Goal: Task Accomplishment & Management: Manage account settings

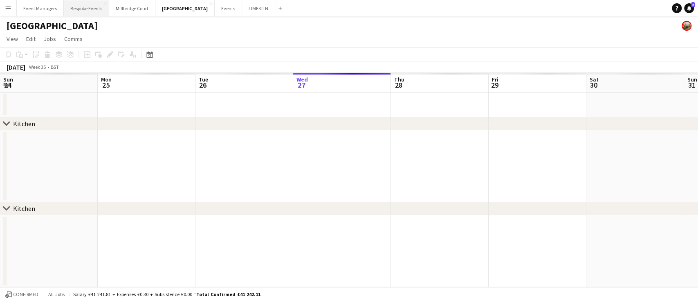
scroll to position [0, 196]
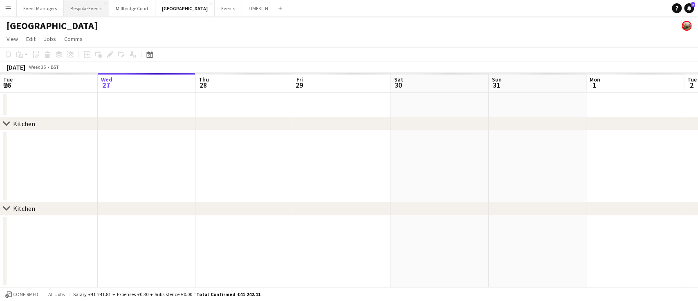
click at [85, 12] on button "Bespoke Events Close" at bounding box center [86, 8] width 45 height 16
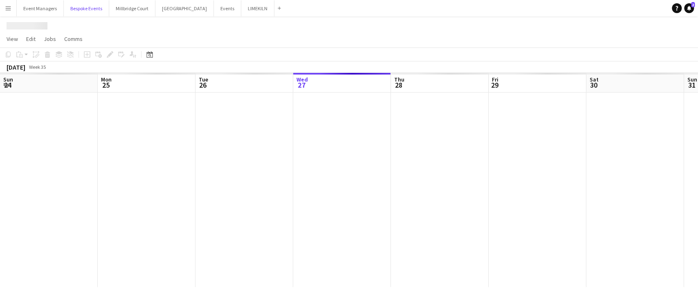
scroll to position [0, 196]
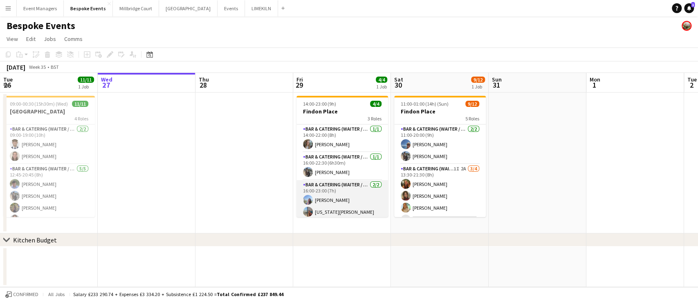
click at [338, 198] on app-card-role "Bar & Catering (Waiter / waitress) [DATE] 16:00-23:00 (7h) [PERSON_NAME] [US_ST…" at bounding box center [343, 200] width 92 height 40
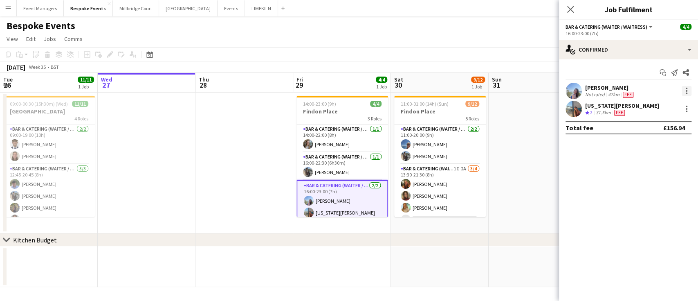
click at [687, 91] on div at bounding box center [687, 91] width 2 height 2
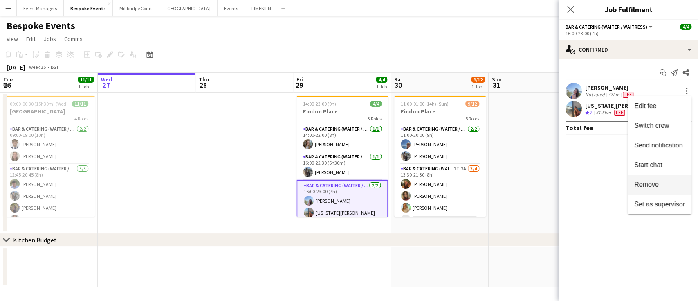
click at [662, 186] on span "Remove" at bounding box center [659, 184] width 51 height 7
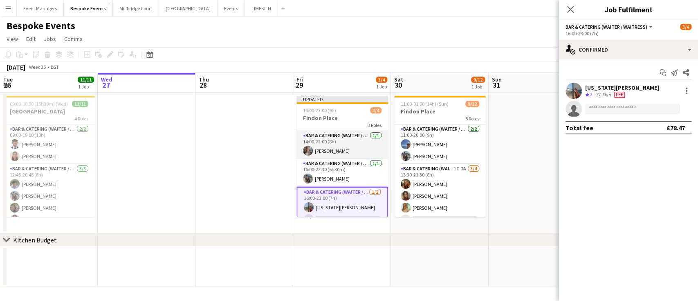
click at [319, 146] on app-card-role "Bar & Catering (Waiter / waitress) [DATE] 14:00-22:00 (8h) [PERSON_NAME]" at bounding box center [343, 145] width 92 height 28
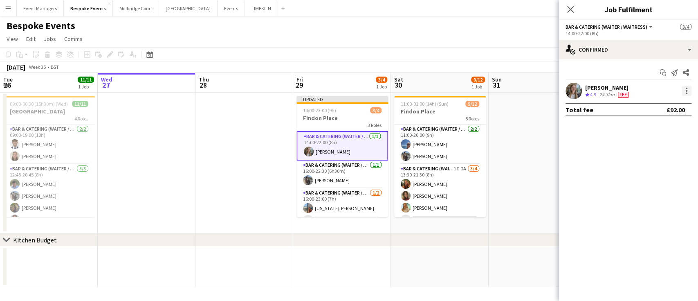
click at [687, 91] on div at bounding box center [687, 91] width 2 height 2
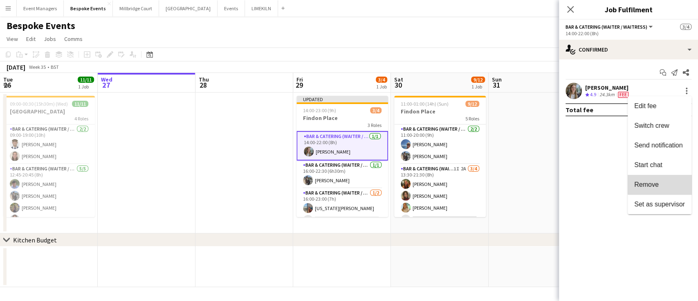
click at [663, 183] on span "Remove" at bounding box center [659, 184] width 51 height 7
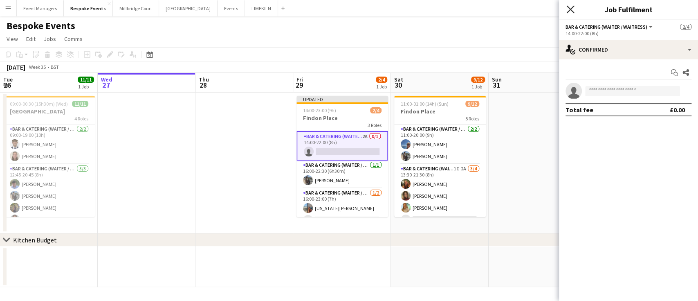
click at [573, 7] on icon at bounding box center [571, 9] width 8 height 8
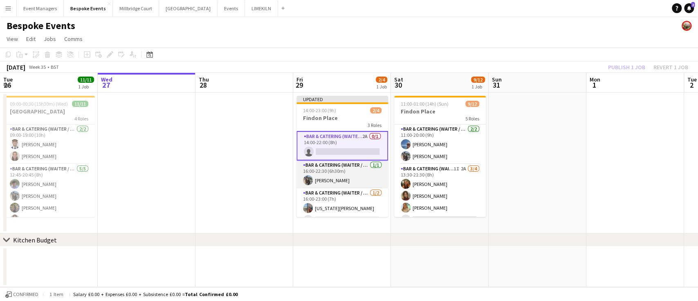
scroll to position [11, 0]
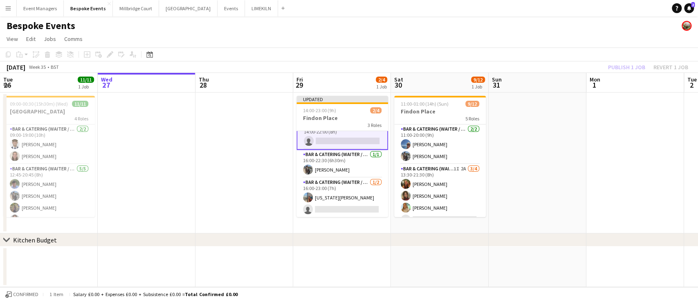
click at [625, 68] on div "Publish 1 job Revert 1 job" at bounding box center [648, 67] width 100 height 11
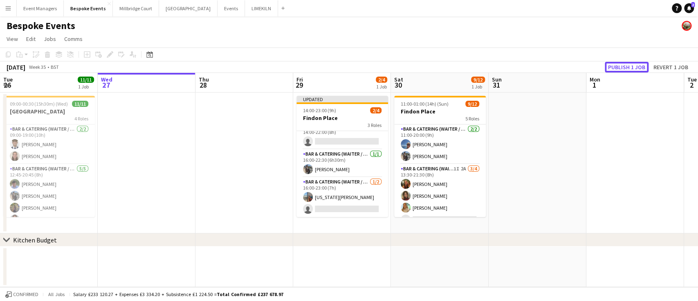
click at [625, 68] on button "Publish 1 job" at bounding box center [627, 67] width 44 height 11
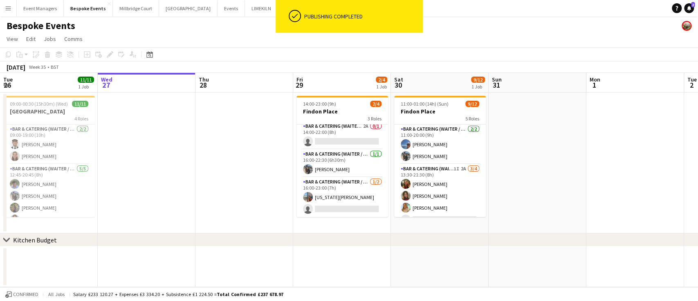
scroll to position [3, 0]
click at [330, 196] on app-card-role "Bar & Catering (Waiter / waitress) [DATE] 16:00-23:00 (7h) [US_STATE][PERSON_NA…" at bounding box center [343, 197] width 92 height 40
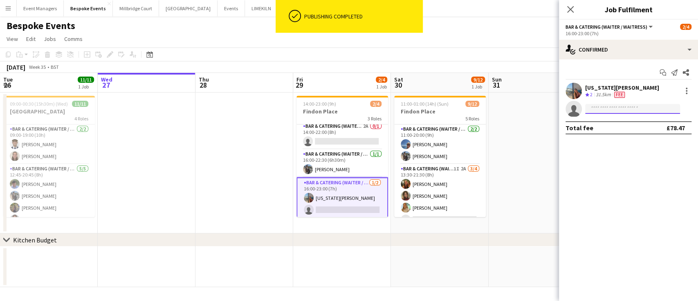
click at [661, 107] on input at bounding box center [632, 109] width 95 height 10
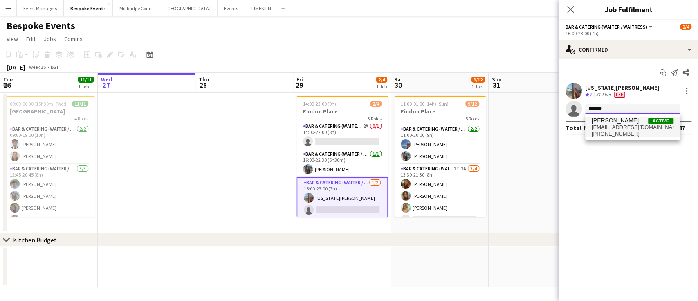
type input "*******"
click at [618, 123] on span "[PERSON_NAME]" at bounding box center [615, 120] width 47 height 7
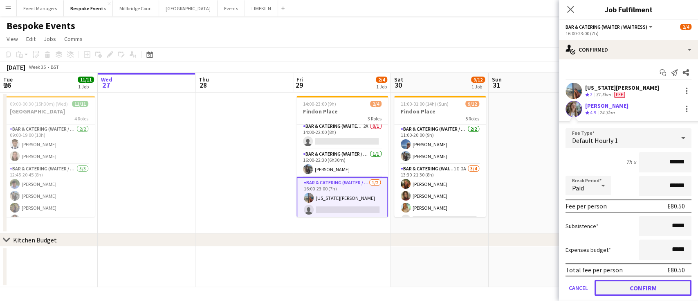
click at [655, 284] on button "Confirm" at bounding box center [643, 287] width 97 height 16
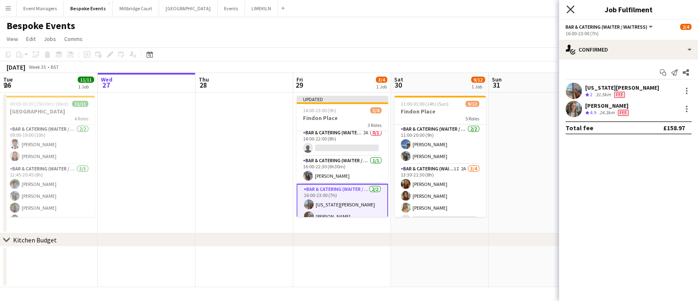
click at [571, 8] on icon at bounding box center [571, 9] width 8 height 8
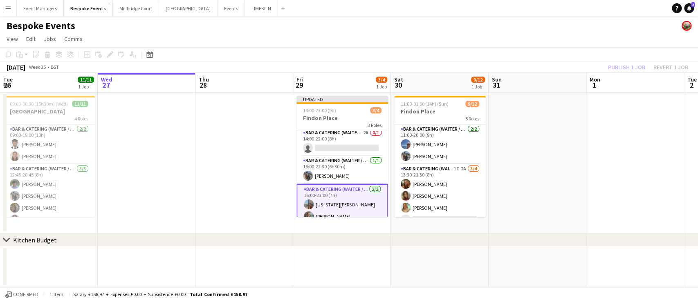
click at [638, 67] on div "Publish 1 job Revert 1 job" at bounding box center [648, 67] width 100 height 11
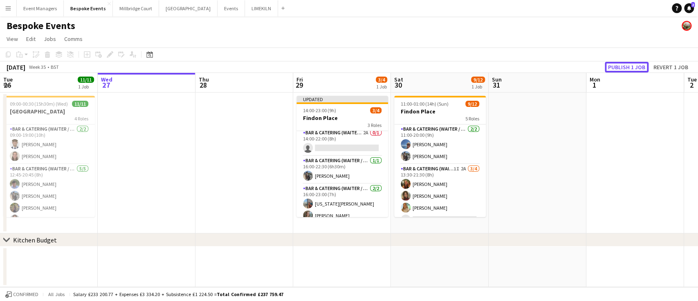
click at [638, 67] on button "Publish 1 job" at bounding box center [627, 67] width 44 height 11
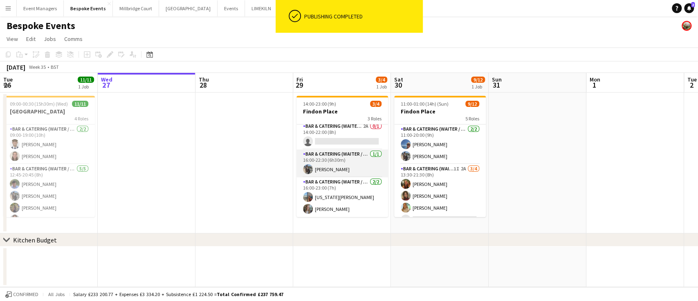
click at [346, 157] on app-card-role "Bar & Catering (Waiter / waitress) [DATE] 16:00-22:30 (6h30m) [PERSON_NAME]" at bounding box center [343, 163] width 92 height 28
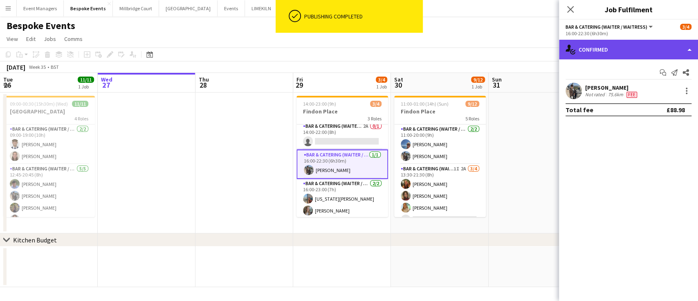
click at [671, 52] on div "single-neutral-actions-check-2 Confirmed" at bounding box center [628, 50] width 139 height 20
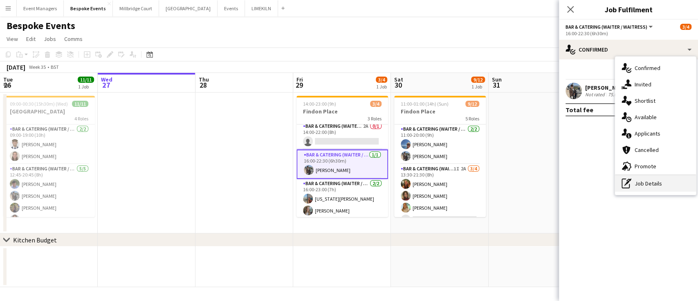
click at [678, 180] on div "pen-write Job Details" at bounding box center [655, 183] width 81 height 16
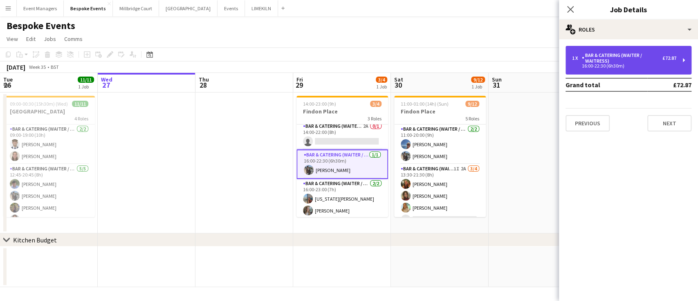
click at [637, 61] on div "Bar & Catering (Waiter / waitress)" at bounding box center [622, 57] width 81 height 11
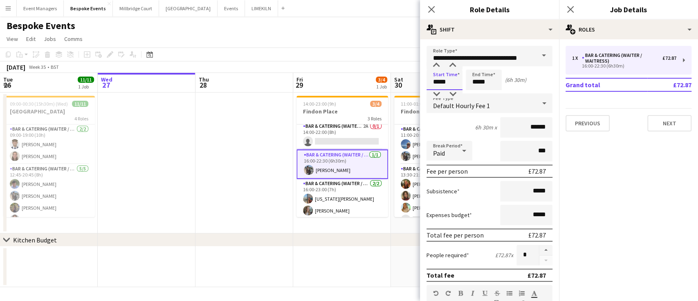
drag, startPoint x: 461, startPoint y: 80, endPoint x: 347, endPoint y: 87, distance: 113.9
click at [347, 87] on body "Menu Boards Boards Boards All jobs Status Workforce Workforce My Workforce Recr…" at bounding box center [349, 150] width 698 height 301
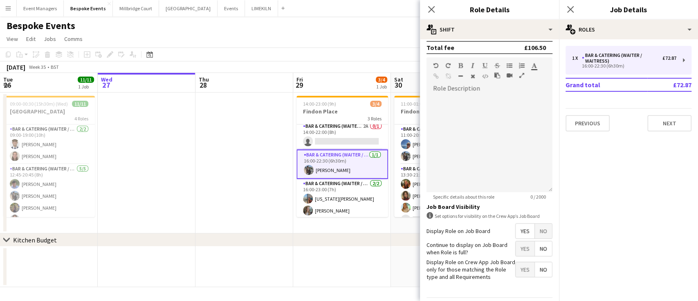
scroll to position [260, 0]
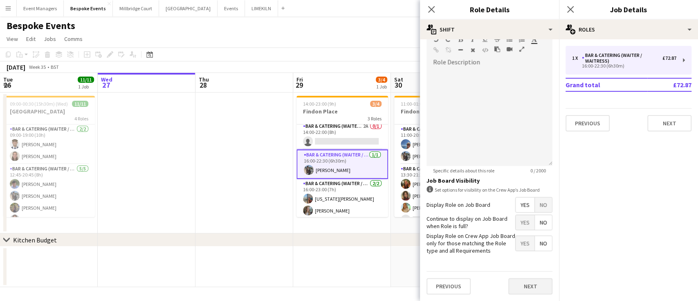
type input "*****"
click at [519, 281] on button "Next" at bounding box center [530, 286] width 44 height 16
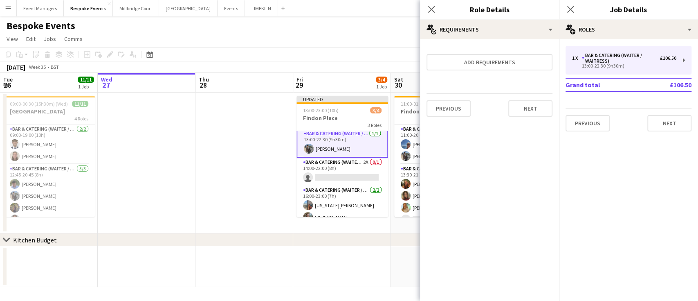
scroll to position [11, 0]
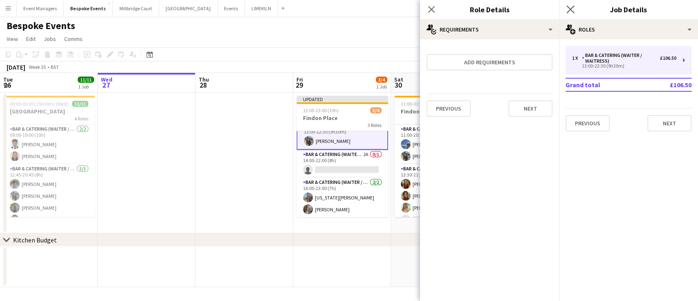
click at [574, 5] on app-icon "Close pop-in" at bounding box center [571, 10] width 12 height 12
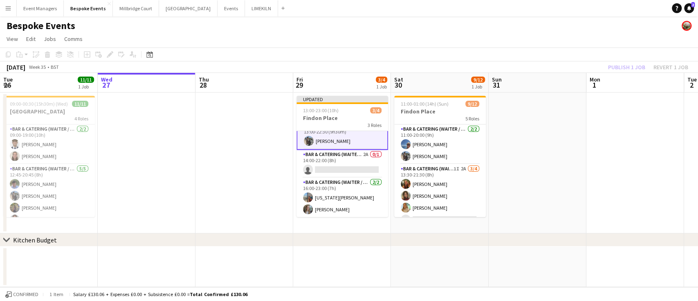
click at [625, 65] on div "Publish 1 job Revert 1 job" at bounding box center [648, 67] width 100 height 11
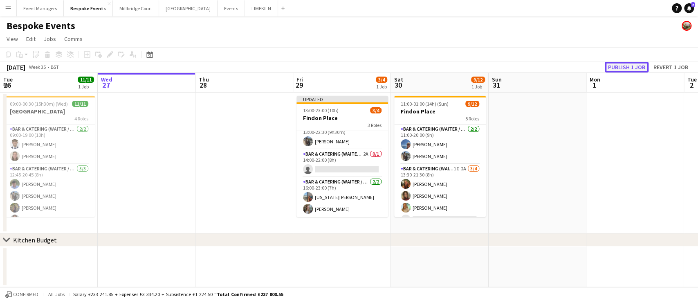
click at [625, 65] on button "Publish 1 job" at bounding box center [627, 67] width 44 height 11
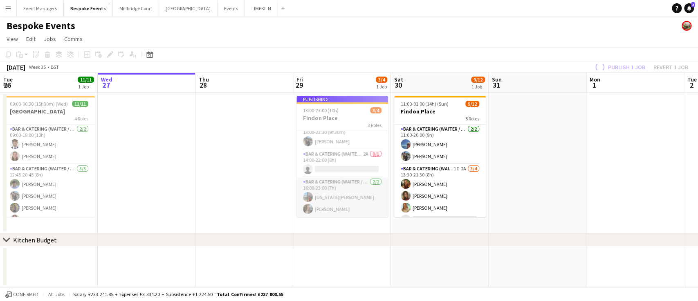
scroll to position [3, 0]
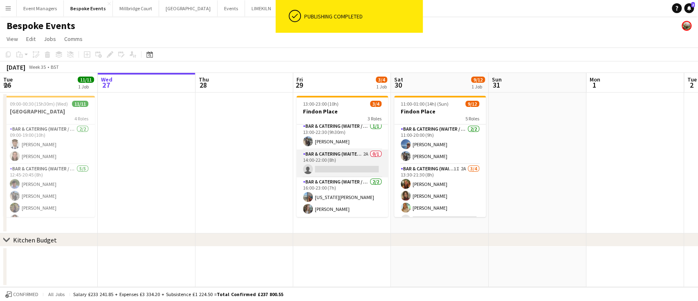
click at [333, 169] on app-card-role "Bar & Catering (Waiter / waitress) 2A 0/1 14:00-22:00 (8h) single-neutral-actio…" at bounding box center [343, 163] width 92 height 28
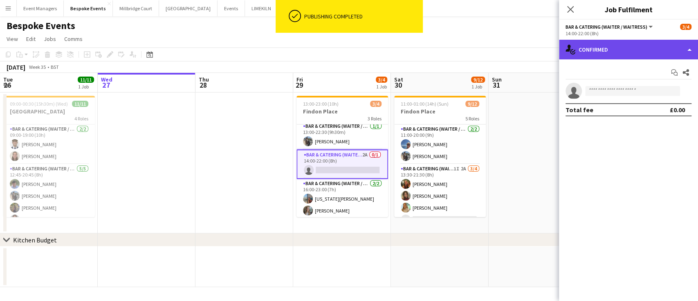
click at [636, 48] on div "single-neutral-actions-check-2 Confirmed" at bounding box center [628, 50] width 139 height 20
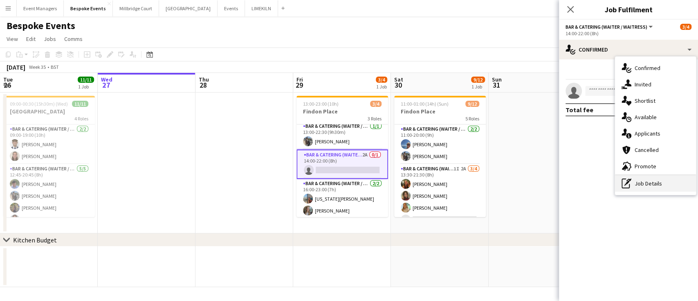
click at [675, 186] on div "pen-write Job Details" at bounding box center [655, 183] width 81 height 16
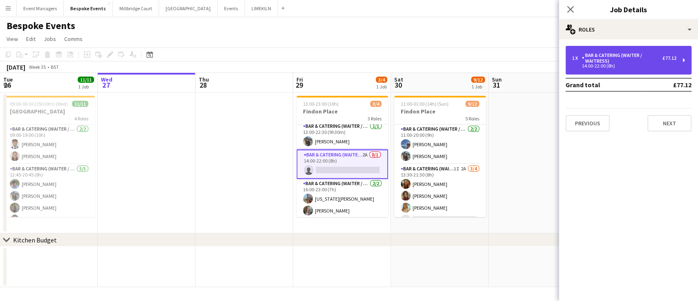
click at [628, 49] on div "1 x Bar & Catering (Waiter / waitress) £77.12 14:00-22:00 (8h)" at bounding box center [629, 60] width 126 height 29
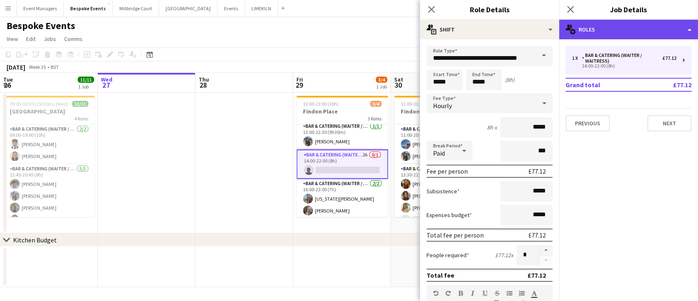
click at [628, 37] on div "multiple-users-add Roles" at bounding box center [628, 30] width 139 height 20
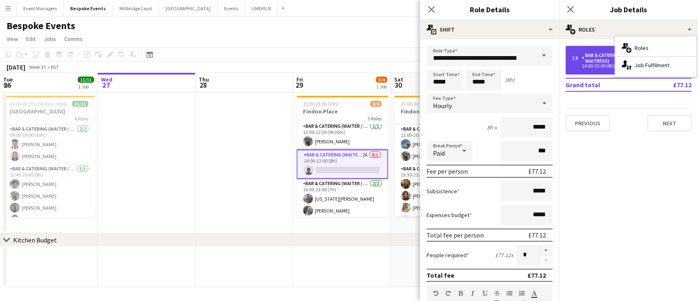
click at [599, 67] on div "14:00-22:00 (8h)" at bounding box center [624, 66] width 104 height 4
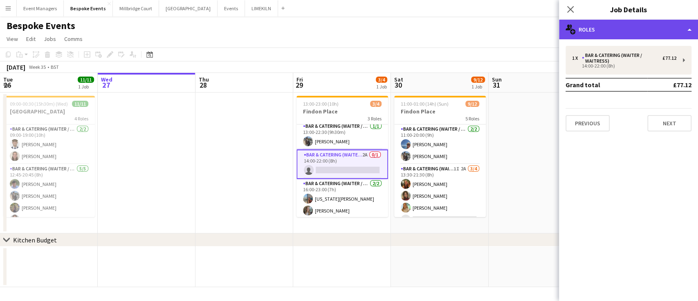
click at [625, 34] on div "multiple-users-add Roles" at bounding box center [628, 30] width 139 height 20
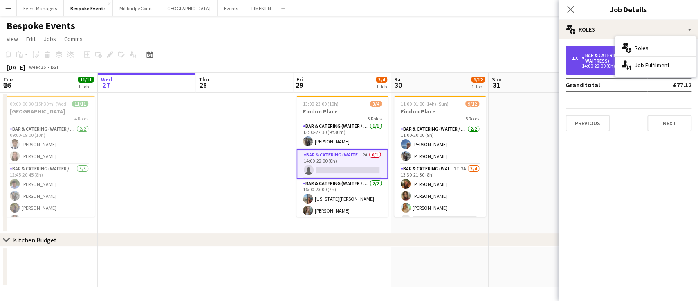
click at [605, 57] on div "Bar & Catering (Waiter / waitress)" at bounding box center [622, 57] width 81 height 11
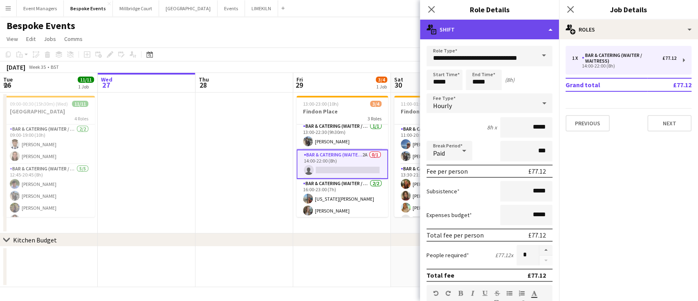
click at [530, 31] on div "multiple-actions-text Shift" at bounding box center [489, 30] width 139 height 20
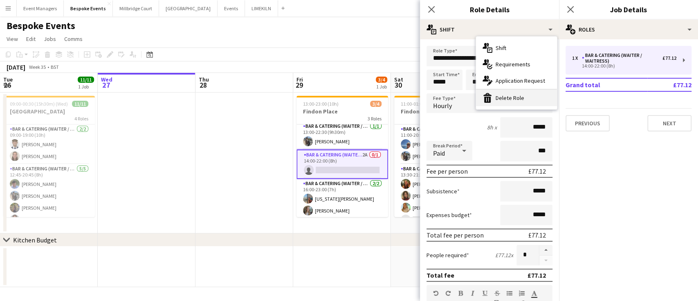
click at [515, 100] on div "bin-2 Delete Role" at bounding box center [516, 98] width 81 height 16
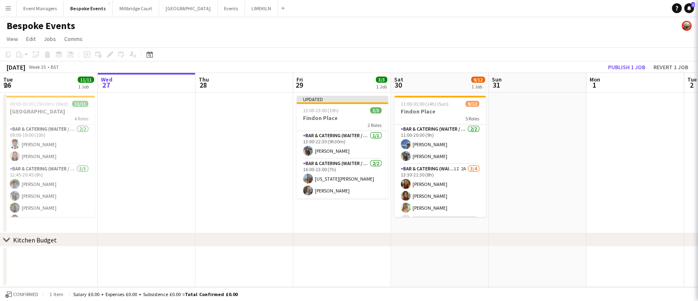
scroll to position [0, 0]
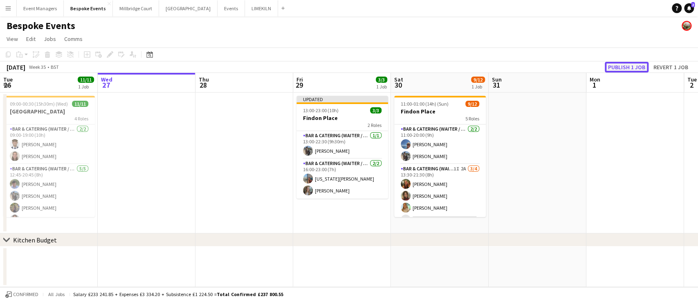
click at [637, 64] on button "Publish 1 job" at bounding box center [627, 67] width 44 height 11
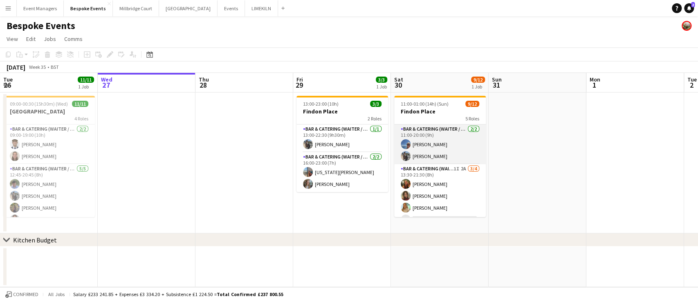
scroll to position [34, 0]
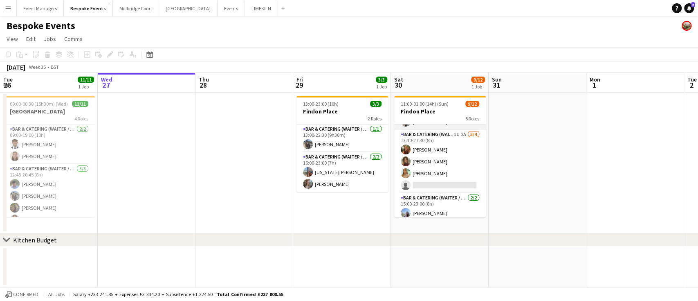
click at [432, 153] on app-card-role "Bar & Catering (Waiter / waitress) 1I 2A [DATE] 13:30-21:30 (8h) [PERSON_NAME] …" at bounding box center [440, 161] width 92 height 63
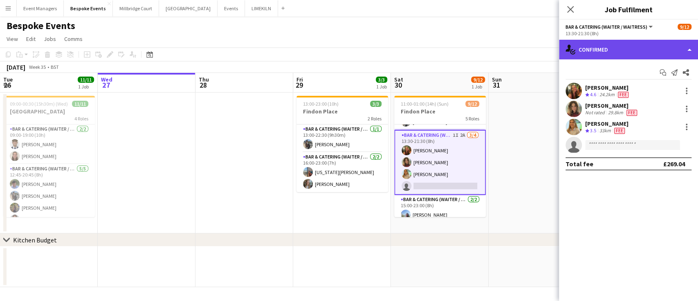
click at [616, 49] on div "single-neutral-actions-check-2 Confirmed" at bounding box center [628, 50] width 139 height 20
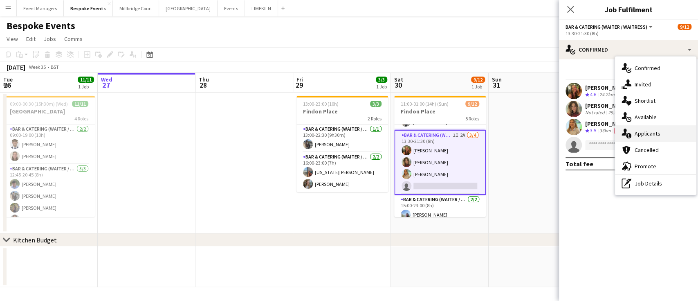
click at [654, 135] on div "single-neutral-actions-information Applicants" at bounding box center [655, 133] width 81 height 16
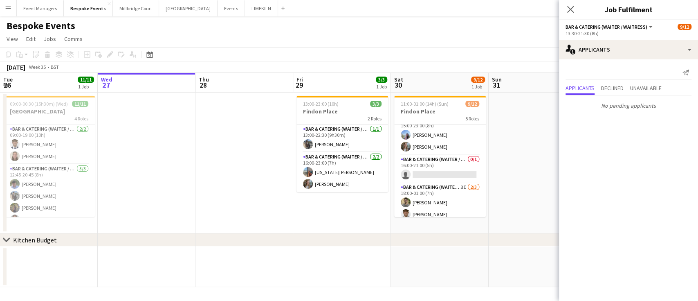
click at [430, 167] on app-card-role "Bar & Catering (Waiter / waitress) 0/1 16:00-21:00 (5h) single-neutral-actions" at bounding box center [440, 169] width 92 height 28
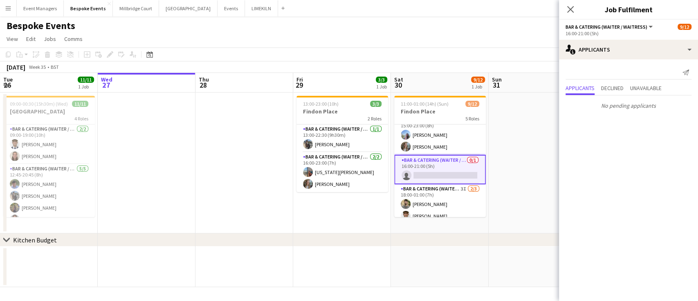
scroll to position [131, 0]
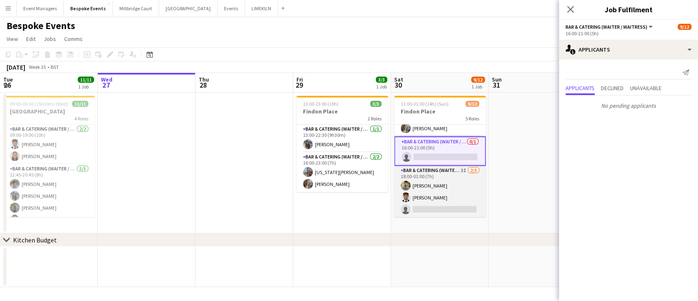
click at [438, 199] on app-card-role "Bar & Catering (Waiter / waitress) 3I [DATE] 18:00-01:00 (7h) [PERSON_NAME] [PE…" at bounding box center [440, 192] width 92 height 52
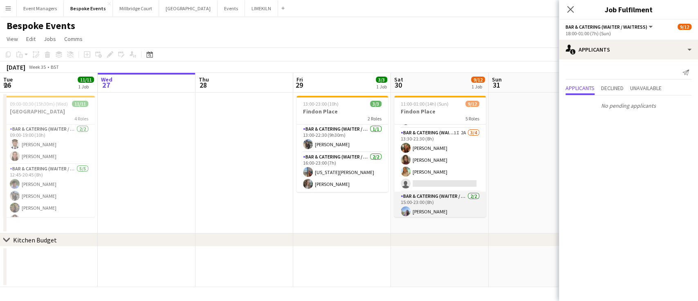
scroll to position [29, 0]
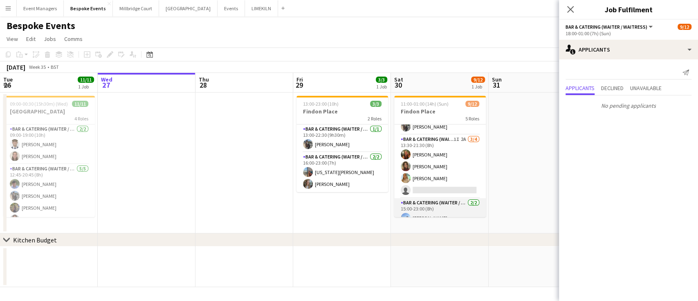
click at [429, 175] on app-card-role "Bar & Catering (Waiter / waitress) 1I 2A [DATE] 13:30-21:30 (8h) [PERSON_NAME] …" at bounding box center [440, 166] width 92 height 63
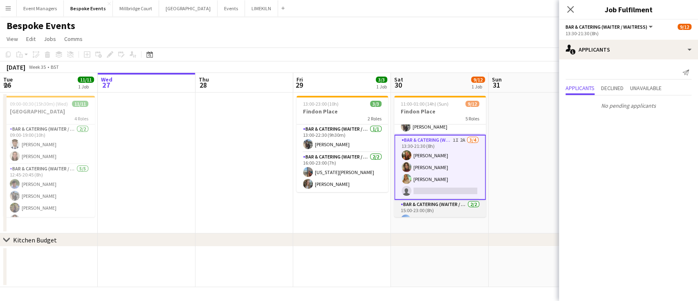
scroll to position [0, 0]
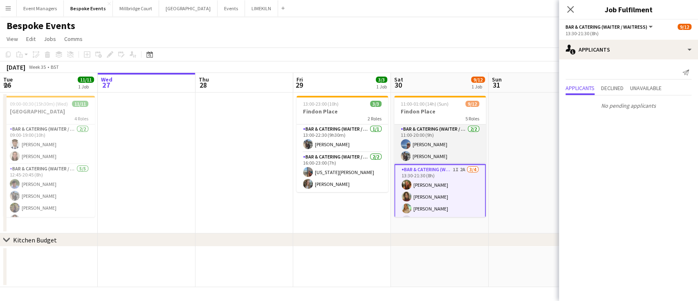
click at [430, 143] on app-card-role "Bar & Catering (Waiter / waitress) [DATE] 11:00-20:00 (9h) [PERSON_NAME] [PERSO…" at bounding box center [440, 144] width 92 height 40
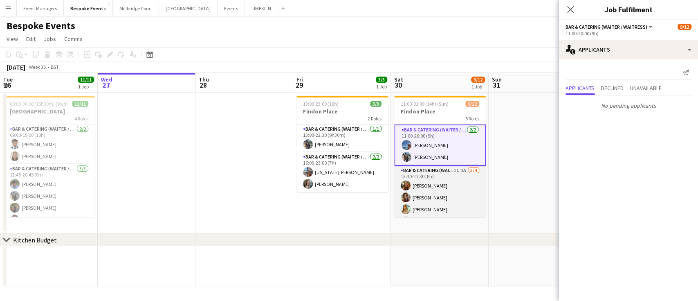
click at [432, 177] on app-card-role "Bar & Catering (Waiter / waitress) 1I 2A [DATE] 13:30-21:30 (8h) [PERSON_NAME] …" at bounding box center [440, 197] width 92 height 63
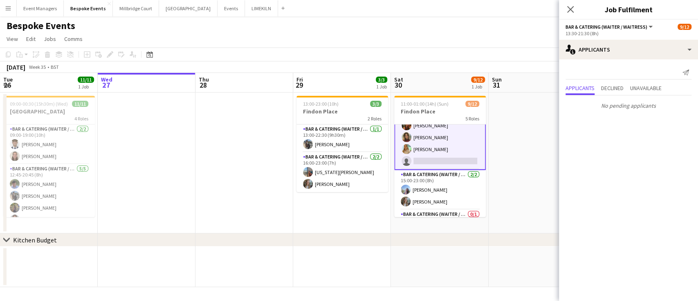
click at [432, 177] on app-card-role "Bar & Catering (Waiter / waitress) [DATE] 15:00-23:00 (8h) [PERSON_NAME] [PERSO…" at bounding box center [440, 190] width 92 height 40
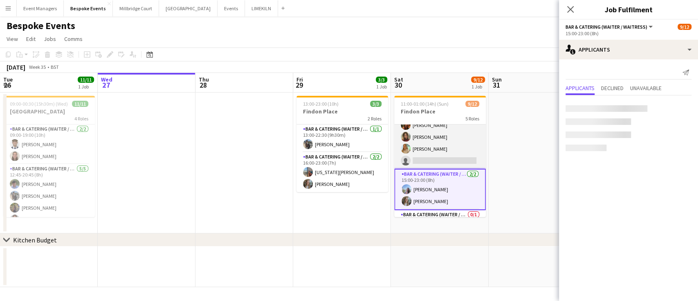
scroll to position [131, 0]
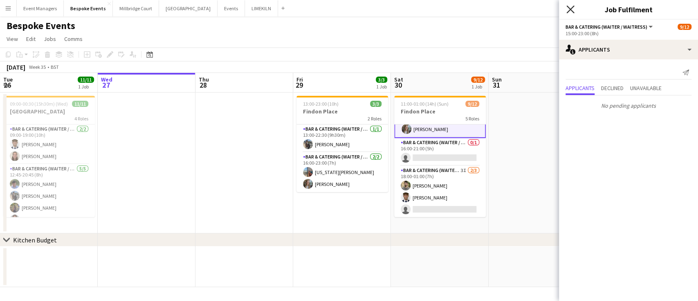
click at [573, 7] on icon at bounding box center [571, 9] width 8 height 8
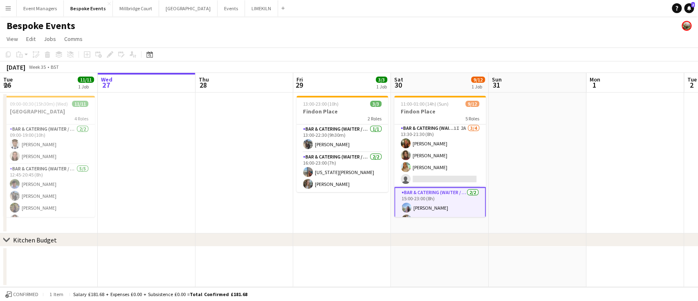
scroll to position [0, 0]
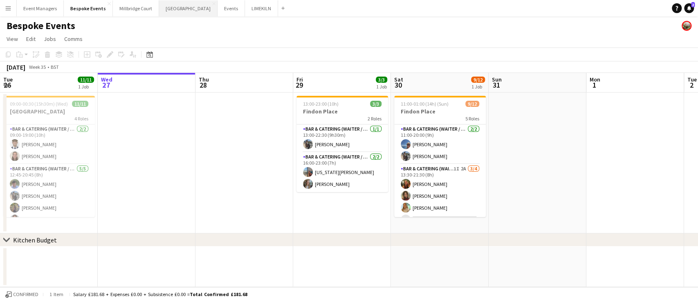
click at [164, 7] on button "[GEOGRAPHIC_DATA] Close" at bounding box center [188, 8] width 58 height 16
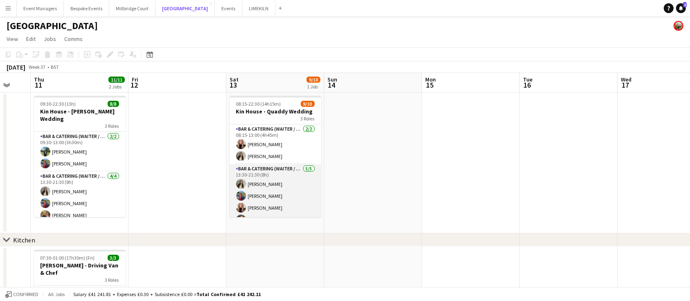
scroll to position [74, 0]
click at [283, 187] on app-card-role "Bar & Catering (Waiter / waitress) 3A [DATE] 14:30-22:30 (8h) [PERSON_NAME] [PE…" at bounding box center [275, 191] width 92 height 52
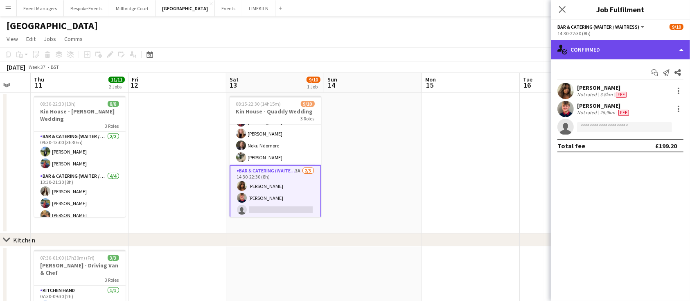
click at [577, 49] on div "single-neutral-actions-check-2 Confirmed" at bounding box center [620, 50] width 139 height 20
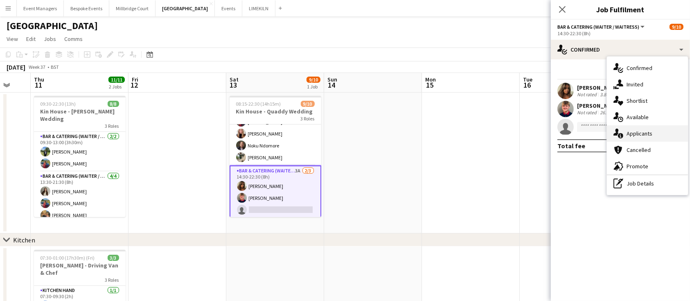
click at [638, 131] on div "single-neutral-actions-information Applicants" at bounding box center [647, 133] width 81 height 16
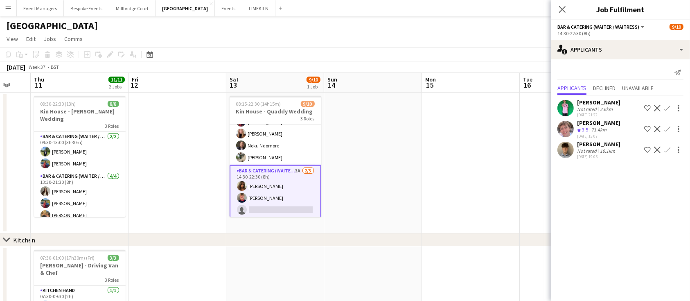
click at [665, 149] on app-icon "Confirm" at bounding box center [666, 149] width 7 height 7
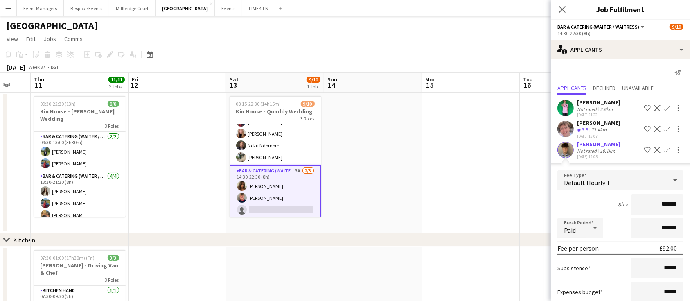
scroll to position [50, 0]
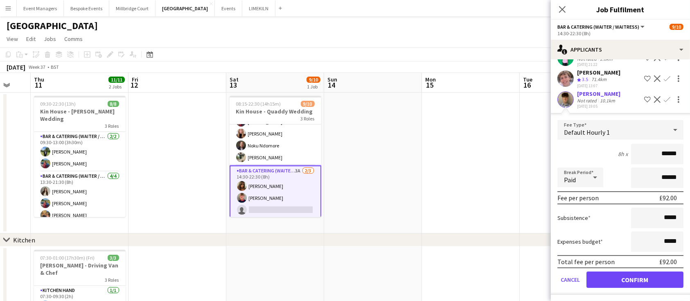
type input "******"
click at [629, 279] on button "Confirm" at bounding box center [634, 279] width 97 height 16
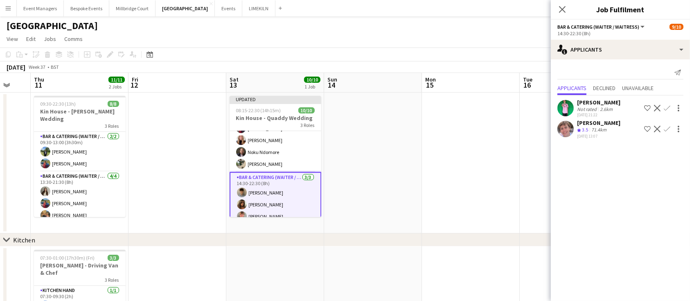
scroll to position [0, 0]
click at [564, 11] on icon at bounding box center [562, 9] width 8 height 8
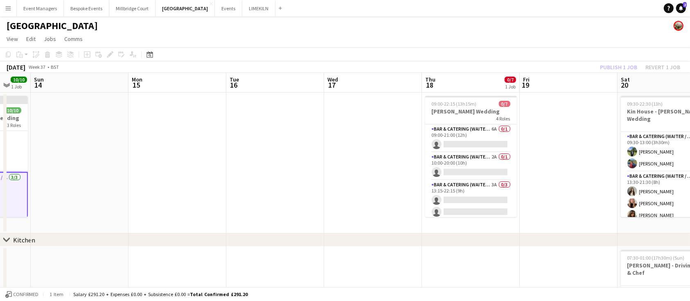
scroll to position [0, 255]
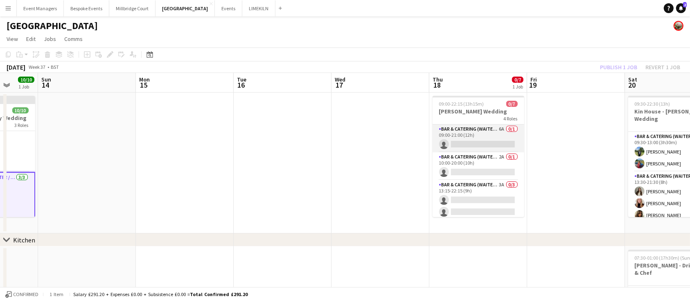
click at [473, 142] on app-card-role "Bar & Catering (Waiter / waitress) 6A 0/1 09:00-21:00 (12h) single-neutral-acti…" at bounding box center [478, 138] width 92 height 28
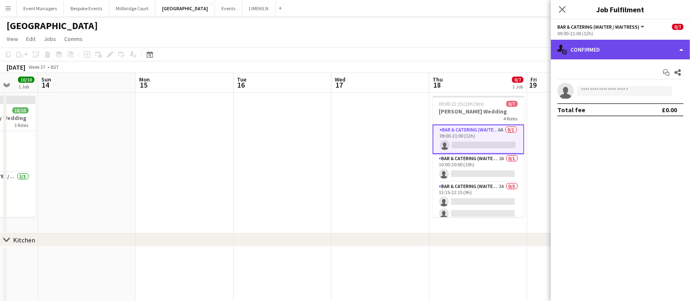
click at [602, 44] on div "single-neutral-actions-check-2 Confirmed" at bounding box center [620, 50] width 139 height 20
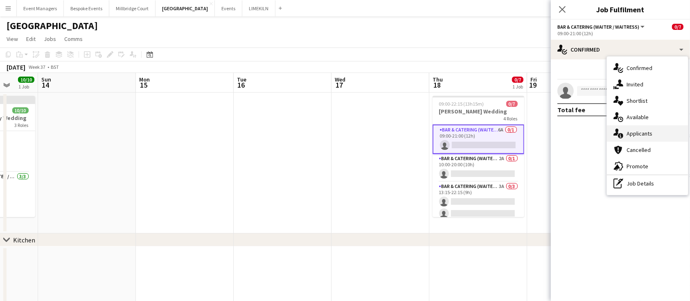
click at [645, 135] on div "single-neutral-actions-information Applicants" at bounding box center [647, 133] width 81 height 16
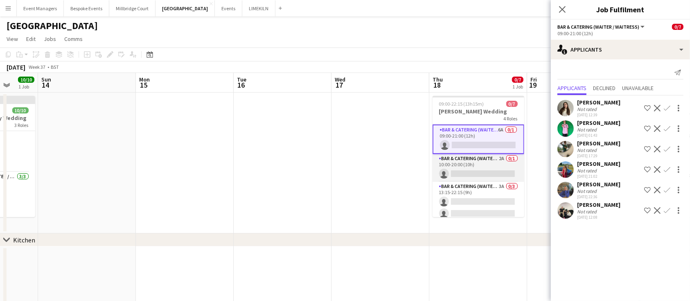
click at [461, 173] on app-card-role "Bar & Catering (Waiter / waitress) 2A 0/1 10:00-20:00 (10h) single-neutral-acti…" at bounding box center [478, 168] width 92 height 28
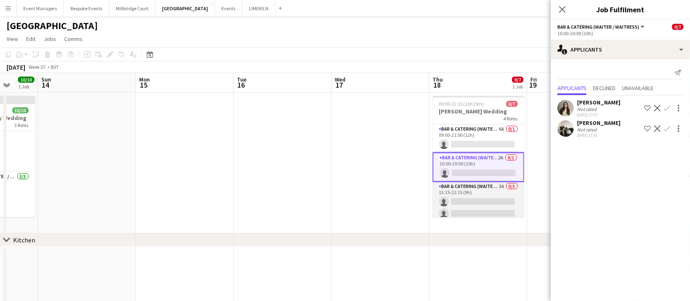
click at [469, 203] on app-card-role "Bar & Catering (Waiter / waitress) 3A 0/3 13:15-22:15 (9h) single-neutral-actio…" at bounding box center [478, 208] width 92 height 52
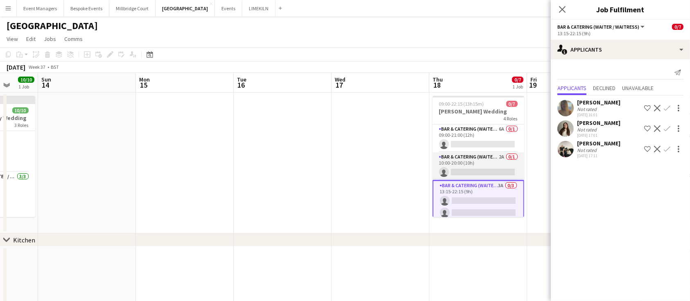
scroll to position [56, 0]
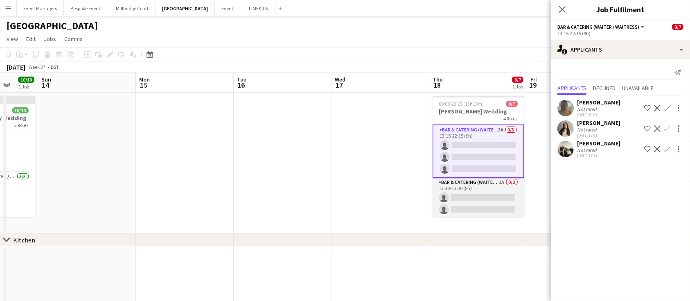
click at [474, 197] on app-card-role "Bar & Catering (Waiter / waitress) 1A 0/2 13:30-21:30 (8h) single-neutral-actio…" at bounding box center [478, 198] width 92 height 40
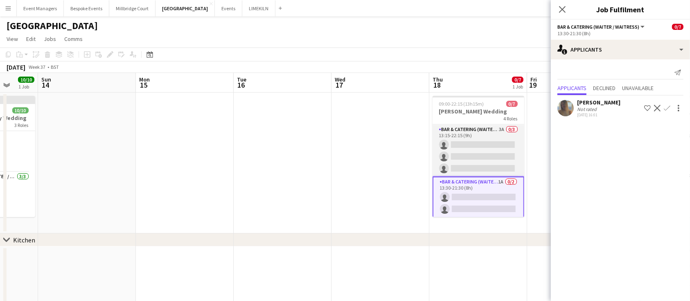
scroll to position [0, 0]
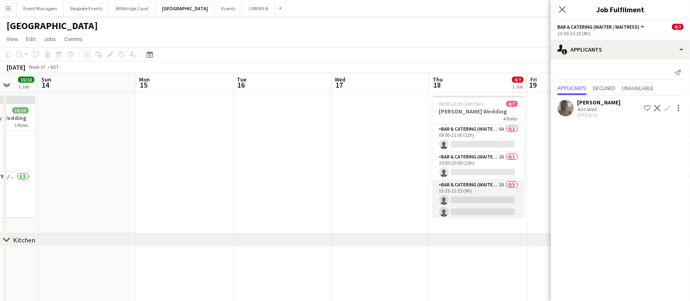
click at [471, 204] on app-card-role "Bar & Catering (Waiter / waitress) 3A 0/3 13:15-22:15 (9h) single-neutral-actio…" at bounding box center [478, 206] width 92 height 52
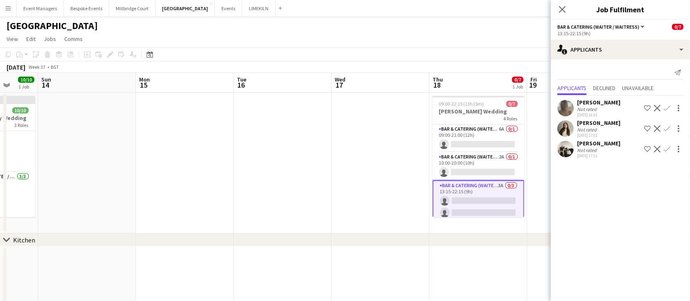
click at [665, 129] on app-icon "Confirm" at bounding box center [666, 128] width 7 height 7
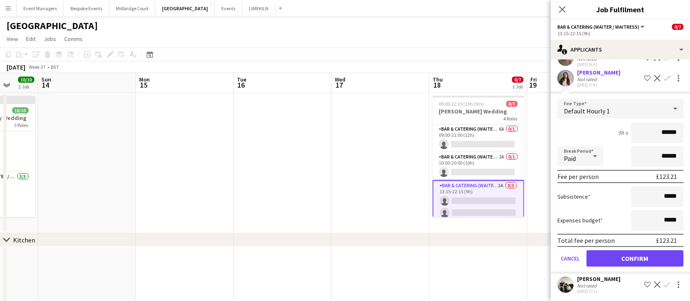
scroll to position [49, 0]
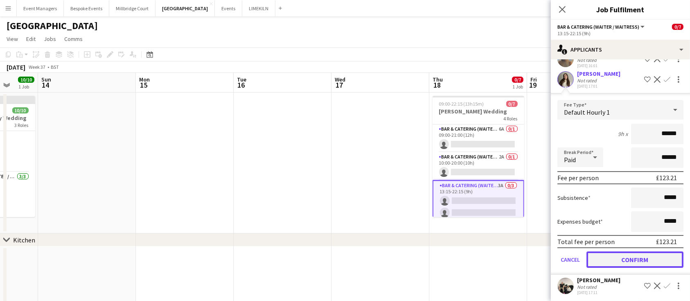
click at [648, 254] on button "Confirm" at bounding box center [634, 259] width 97 height 16
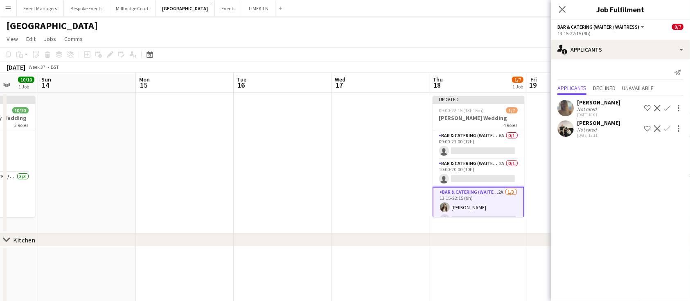
click at [666, 127] on app-icon "Confirm" at bounding box center [666, 128] width 7 height 7
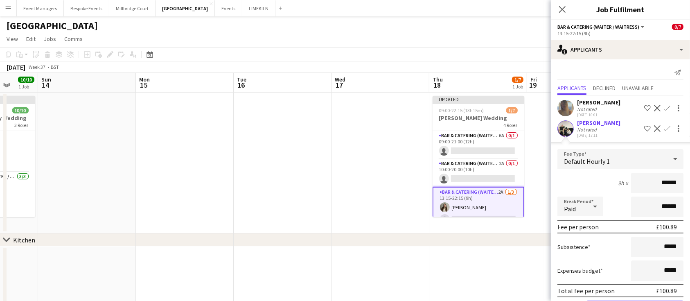
scroll to position [30, 0]
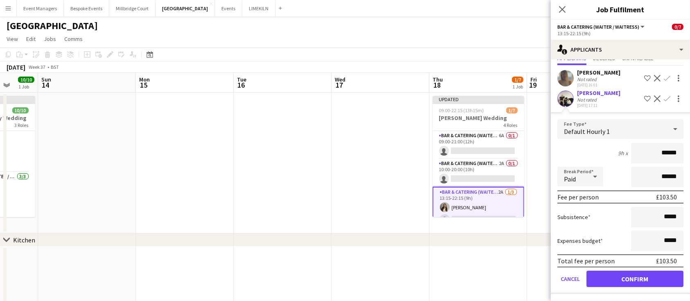
type input "******"
click at [652, 278] on button "Confirm" at bounding box center [634, 278] width 97 height 16
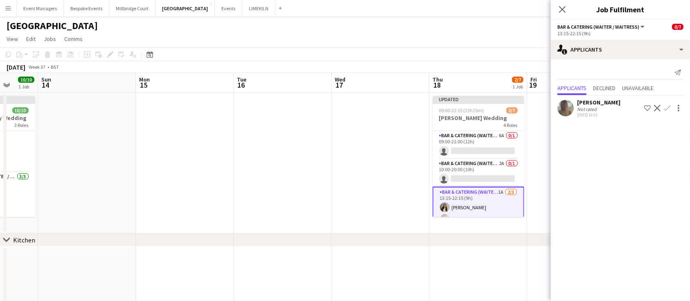
scroll to position [0, 0]
click at [480, 146] on app-card-role "Bar & Catering (Waiter / waitress) 6A 0/1 09:00-21:00 (12h) single-neutral-acti…" at bounding box center [478, 145] width 92 height 28
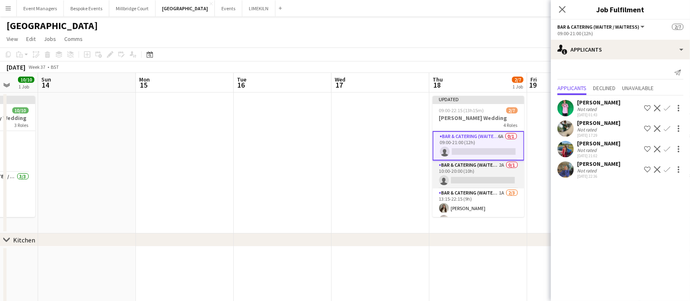
click at [466, 175] on app-card-role "Bar & Catering (Waiter / waitress) 2A 0/1 10:00-20:00 (10h) single-neutral-acti…" at bounding box center [478, 174] width 92 height 28
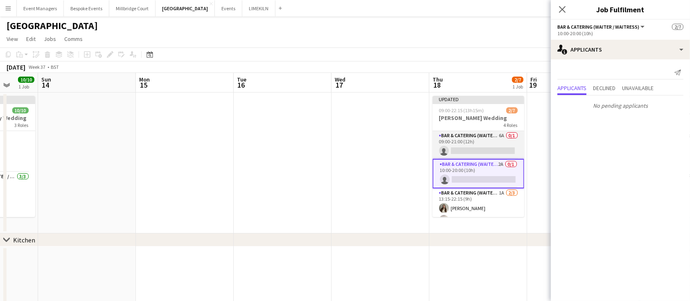
click at [468, 145] on app-card-role "Bar & Catering (Waiter / waitress) 6A 0/1 09:00-21:00 (12h) single-neutral-acti…" at bounding box center [478, 145] width 92 height 28
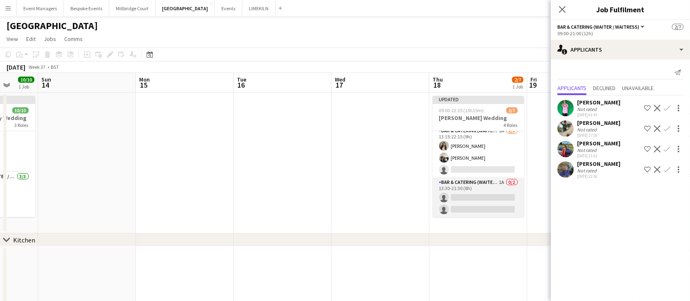
click at [477, 197] on app-card-role "Bar & Catering (Waiter / waitress) 1A 0/2 13:30-21:30 (8h) single-neutral-actio…" at bounding box center [478, 198] width 92 height 40
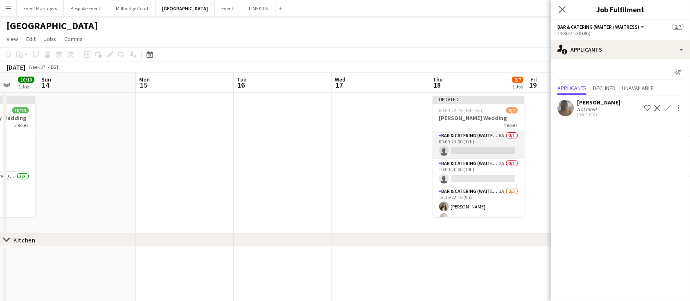
click at [466, 147] on app-card-role "Bar & Catering (Waiter / waitress) 6A 0/1 09:00-21:00 (12h) single-neutral-acti…" at bounding box center [478, 145] width 92 height 28
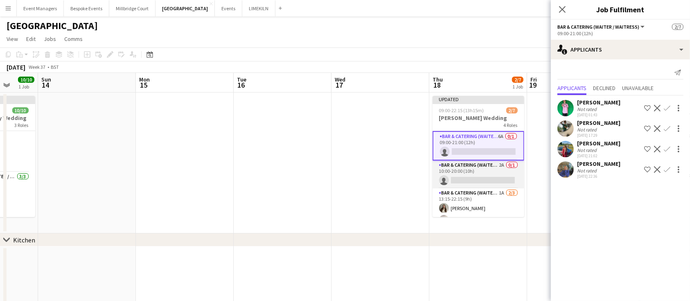
click at [471, 169] on app-card-role "Bar & Catering (Waiter / waitress) 2A 0/1 10:00-20:00 (10h) single-neutral-acti…" at bounding box center [478, 174] width 92 height 28
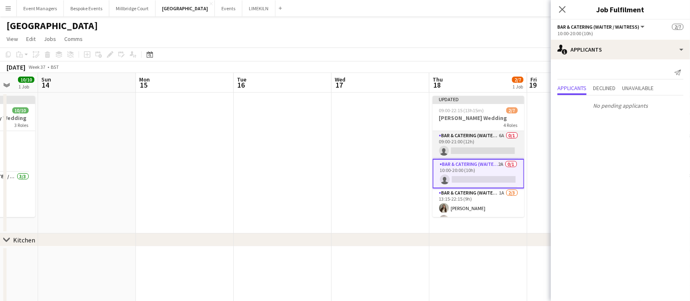
click at [468, 146] on app-card-role "Bar & Catering (Waiter / waitress) 6A 0/1 09:00-21:00 (12h) single-neutral-acti…" at bounding box center [478, 145] width 92 height 28
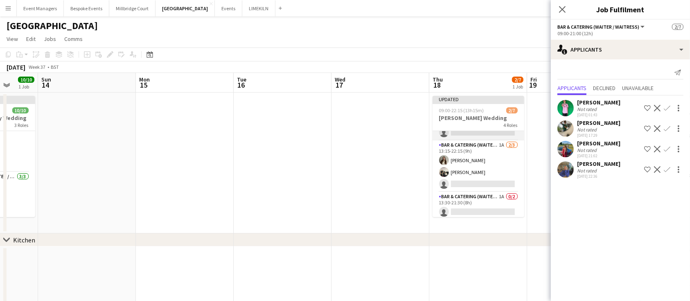
scroll to position [62, 0]
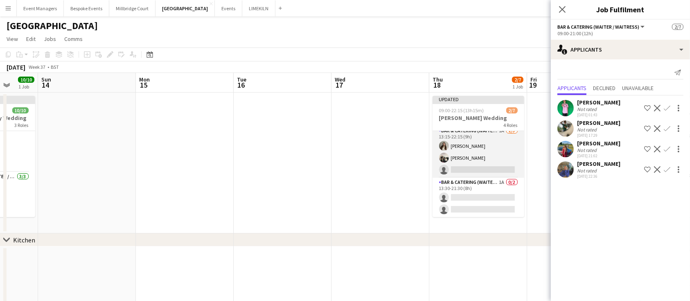
click at [467, 158] on app-card-role "Bar & Catering (Waiter / waitress) 1A [DATE] 13:15-22:15 (9h) [PERSON_NAME] [PE…" at bounding box center [478, 152] width 92 height 52
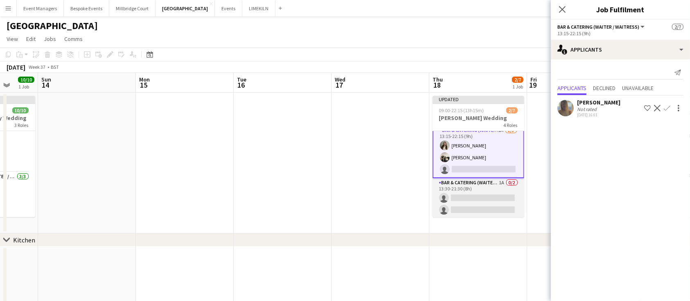
click at [471, 209] on app-card-role "Bar & Catering (Waiter / waitress) 1A 0/2 13:30-21:30 (8h) single-neutral-actio…" at bounding box center [478, 198] width 92 height 40
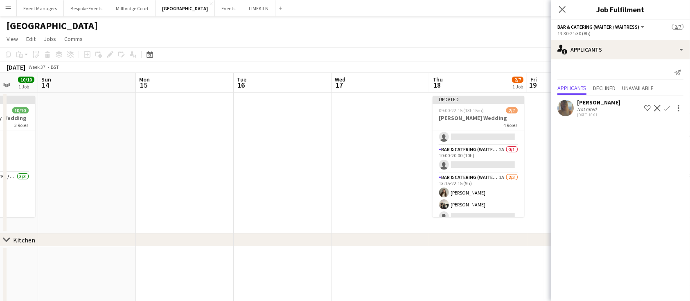
scroll to position [0, 0]
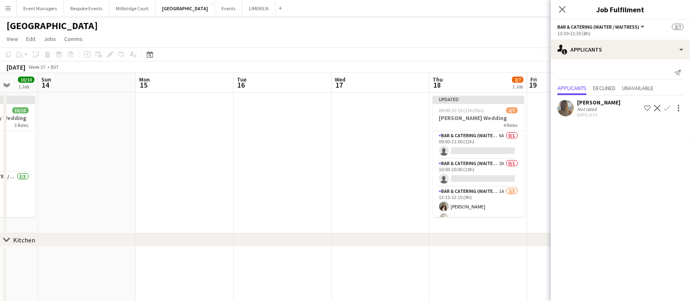
click at [470, 180] on app-card-role "Bar & Catering (Waiter / waitress) 2A 0/1 10:00-20:00 (10h) single-neutral-acti…" at bounding box center [478, 173] width 92 height 28
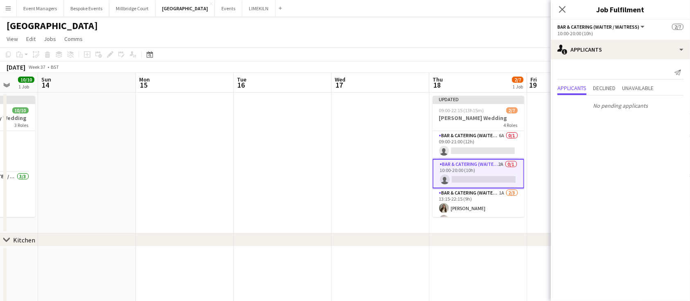
scroll to position [62, 0]
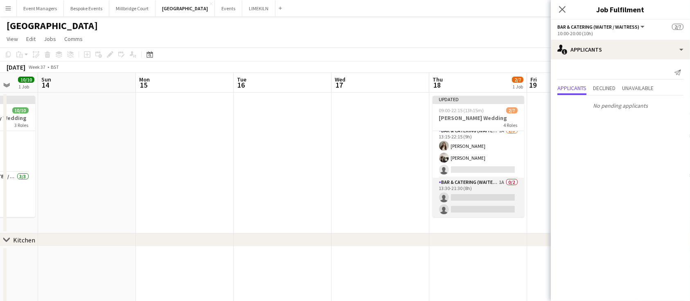
click at [474, 202] on app-card-role "Bar & Catering (Waiter / waitress) 1A 0/2 13:30-21:30 (8h) single-neutral-actio…" at bounding box center [478, 198] width 92 height 40
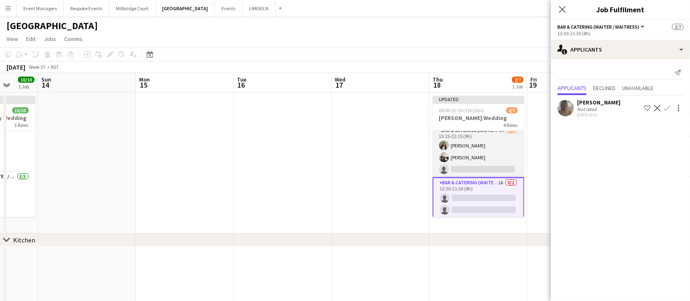
scroll to position [53, 0]
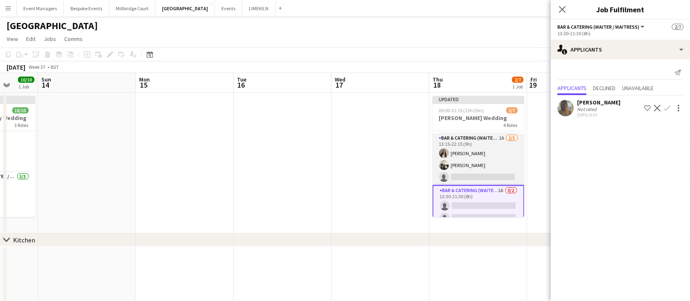
click at [467, 175] on app-card-role "Bar & Catering (Waiter / waitress) 1A [DATE] 13:15-22:15 (9h) [PERSON_NAME] [PE…" at bounding box center [478, 159] width 92 height 52
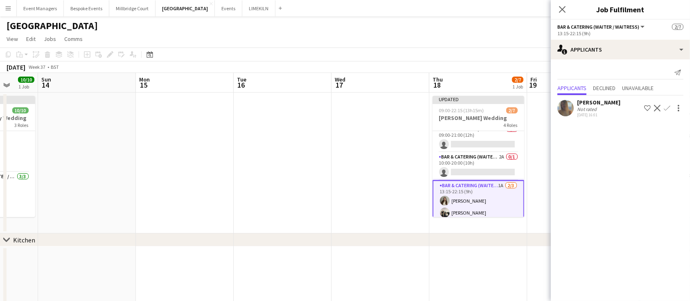
scroll to position [0, 0]
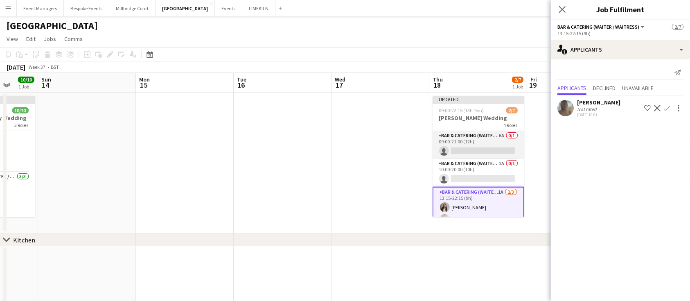
click at [470, 142] on app-card-role "Bar & Catering (Waiter / waitress) 6A 0/1 09:00-21:00 (12h) single-neutral-acti…" at bounding box center [478, 145] width 92 height 28
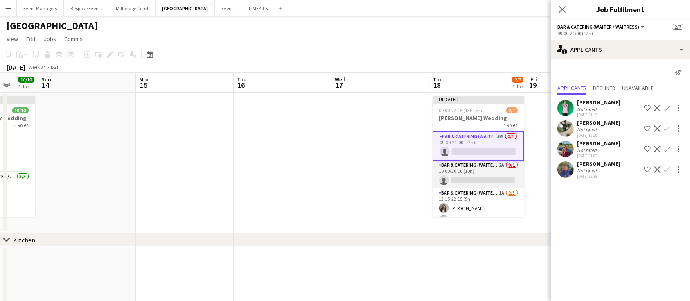
click at [488, 178] on app-card-role "Bar & Catering (Waiter / waitress) 2A 0/1 10:00-20:00 (10h) single-neutral-acti…" at bounding box center [478, 174] width 92 height 28
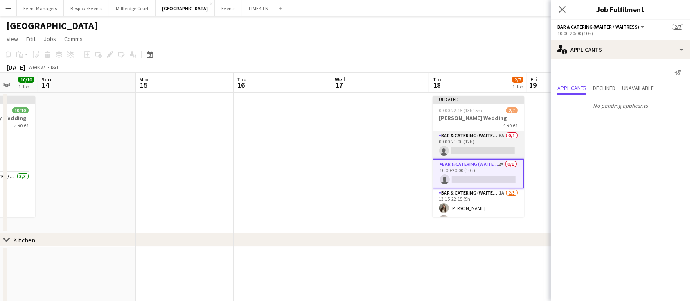
click at [475, 151] on app-card-role "Bar & Catering (Waiter / waitress) 6A 0/1 09:00-21:00 (12h) single-neutral-acti…" at bounding box center [478, 145] width 92 height 28
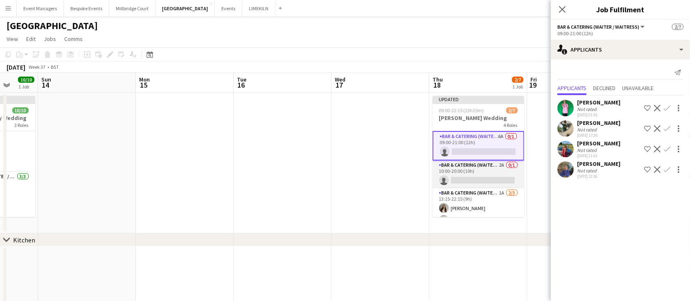
click at [468, 176] on app-card-role "Bar & Catering (Waiter / waitress) 2A 0/1 10:00-20:00 (10h) single-neutral-acti…" at bounding box center [478, 174] width 92 height 28
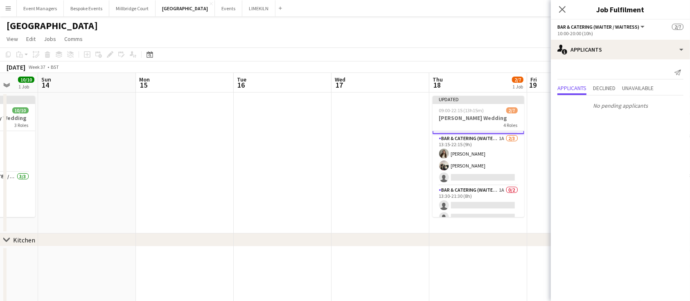
click at [468, 176] on app-card-role "Bar & Catering (Waiter / waitress) 1A [DATE] 13:15-22:15 (9h) [PERSON_NAME] [PE…" at bounding box center [478, 160] width 92 height 52
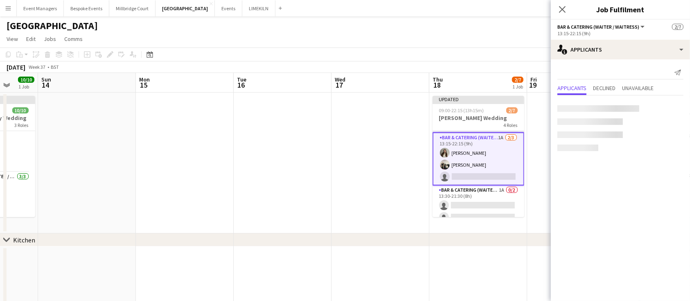
scroll to position [54, 0]
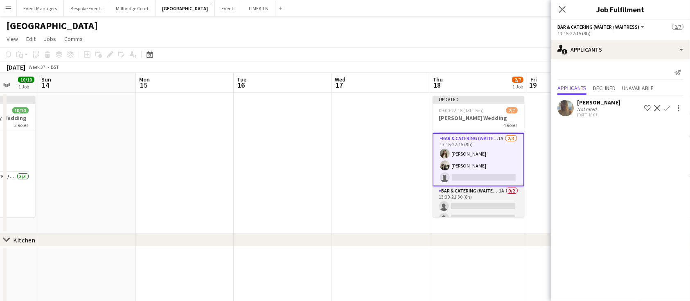
click at [474, 201] on app-card-role "Bar & Catering (Waiter / waitress) 1A 0/2 13:30-21:30 (8h) single-neutral-actio…" at bounding box center [478, 206] width 92 height 40
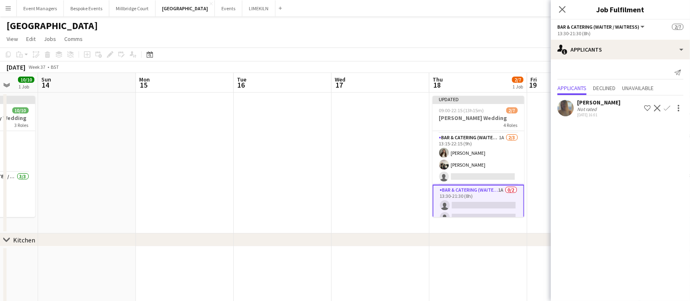
click at [668, 109] on app-icon "Confirm" at bounding box center [666, 108] width 7 height 7
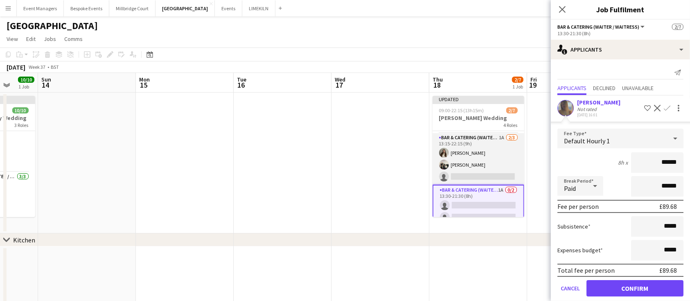
click at [464, 162] on app-card-role "Bar & Catering (Waiter / waitress) 1A [DATE] 13:15-22:15 (9h) [PERSON_NAME] [PE…" at bounding box center [478, 159] width 92 height 52
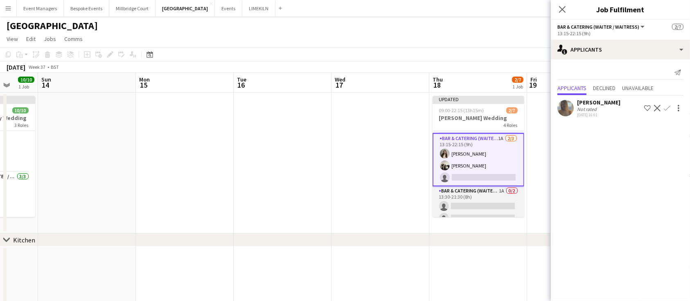
click at [477, 206] on app-card-role "Bar & Catering (Waiter / waitress) 1A 0/2 13:30-21:30 (8h) single-neutral-actio…" at bounding box center [478, 206] width 92 height 40
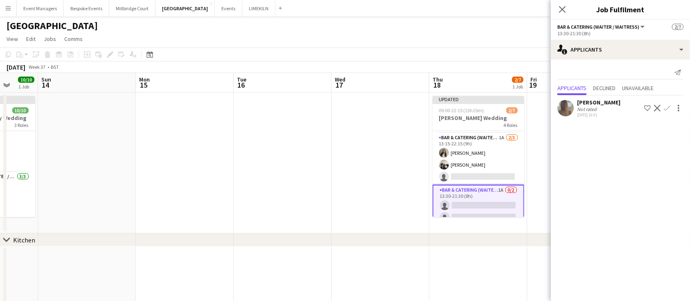
click at [665, 109] on app-icon "Confirm" at bounding box center [666, 108] width 7 height 7
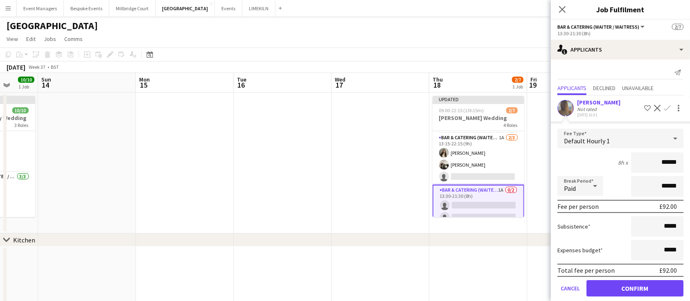
type input "******"
click at [625, 287] on button "Confirm" at bounding box center [634, 288] width 97 height 16
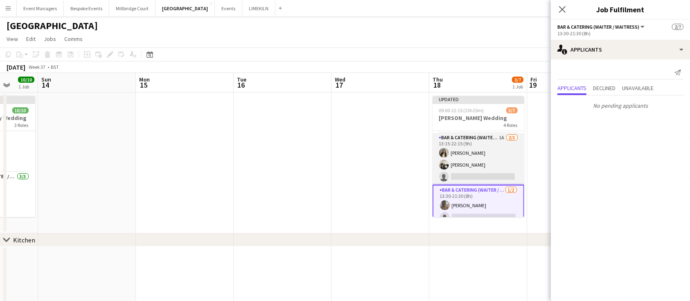
scroll to position [62, 0]
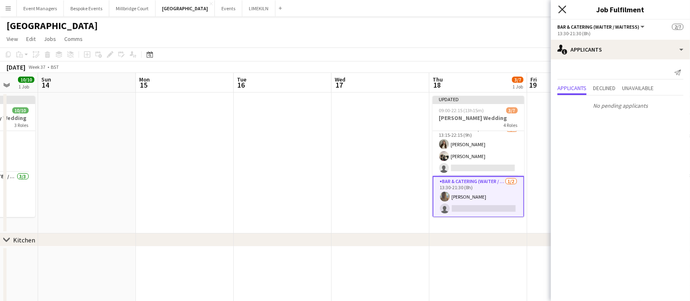
click at [564, 11] on icon at bounding box center [562, 9] width 8 height 8
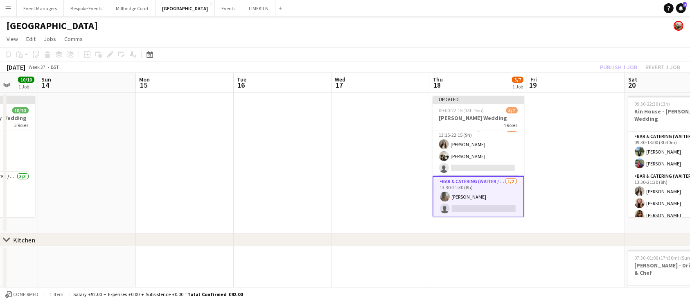
click at [634, 66] on div "Publish 1 job Revert 1 job" at bounding box center [640, 67] width 100 height 11
click at [634, 66] on button "Publish 1 job" at bounding box center [618, 67] width 44 height 11
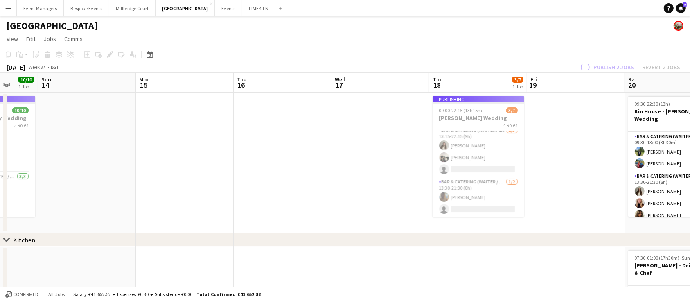
scroll to position [54, 0]
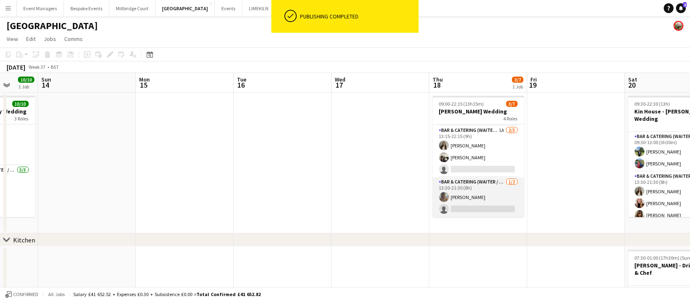
click at [466, 196] on app-card-role "Bar & Catering (Waiter / waitress) [DATE] 13:30-21:30 (8h) [PERSON_NAME] single…" at bounding box center [478, 197] width 92 height 40
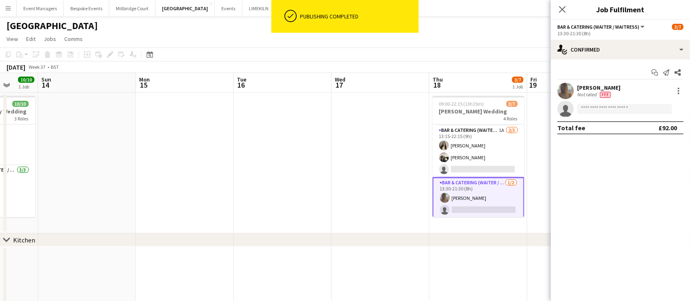
click at [562, 91] on app-user-avatar at bounding box center [565, 91] width 16 height 16
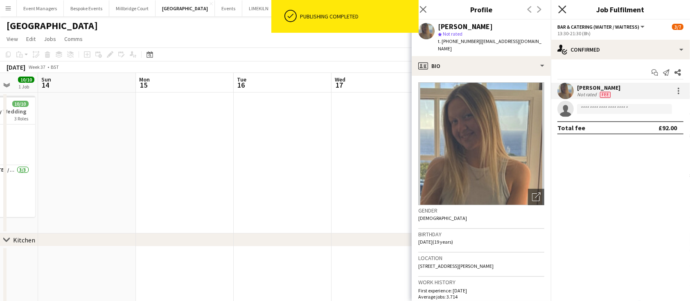
click at [563, 8] on icon at bounding box center [562, 9] width 8 height 8
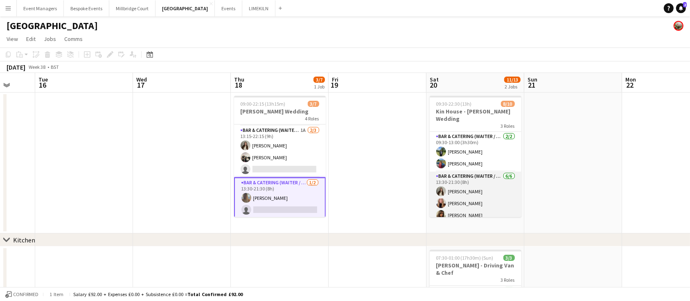
scroll to position [74, 0]
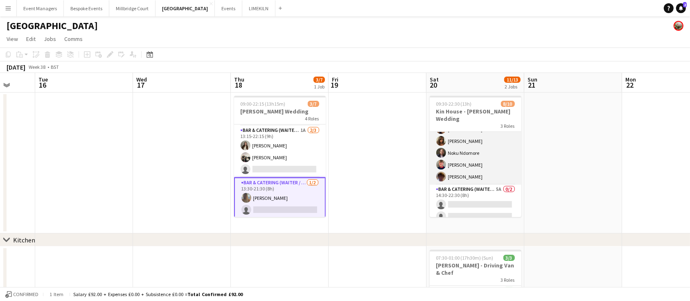
click at [470, 184] on app-card-role "Bar & Catering (Waiter / waitress) 5A 0/2 14:30-22:30 (8h) single-neutral-actio…" at bounding box center [475, 204] width 92 height 40
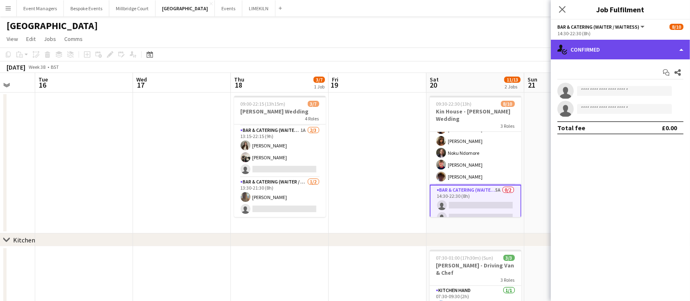
click at [622, 47] on div "single-neutral-actions-check-2 Confirmed" at bounding box center [620, 50] width 139 height 20
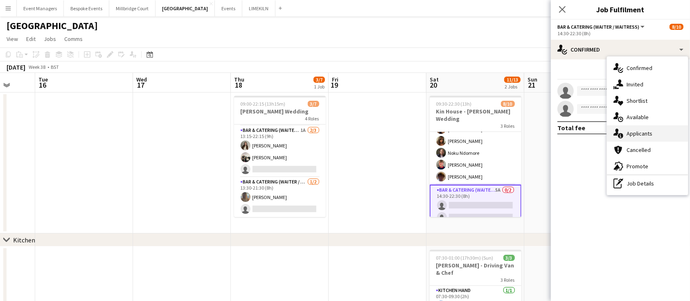
click at [654, 135] on div "single-neutral-actions-information Applicants" at bounding box center [647, 133] width 81 height 16
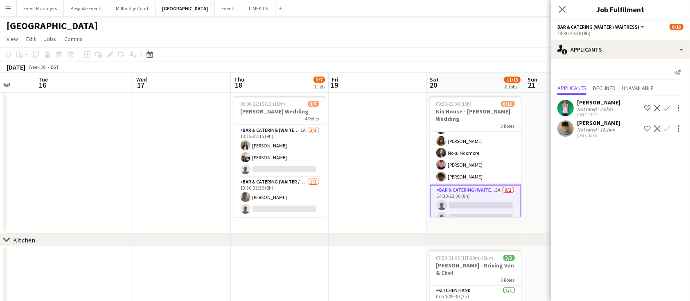
click at [668, 130] on app-icon "Confirm" at bounding box center [666, 128] width 7 height 7
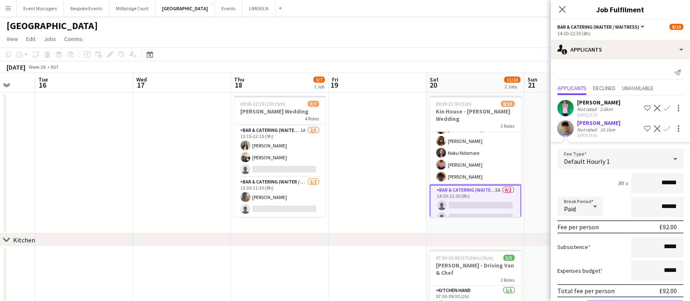
scroll to position [30, 0]
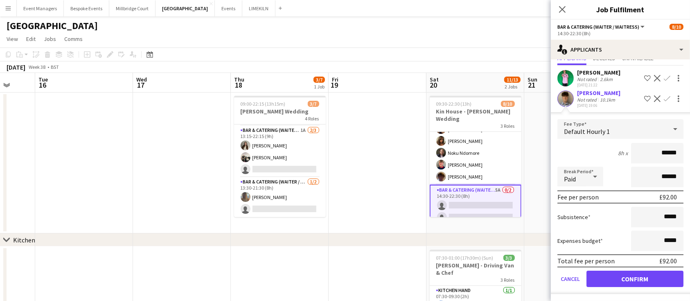
type input "******"
click at [628, 271] on button "Confirm" at bounding box center [634, 278] width 97 height 16
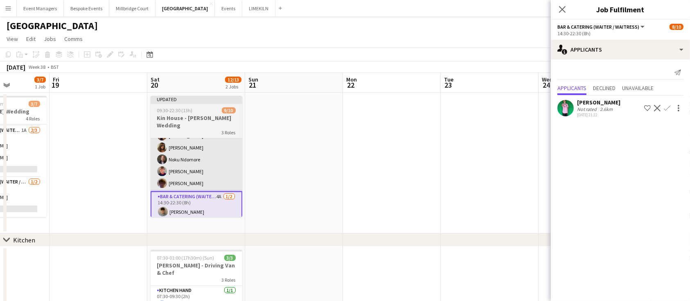
scroll to position [0, 283]
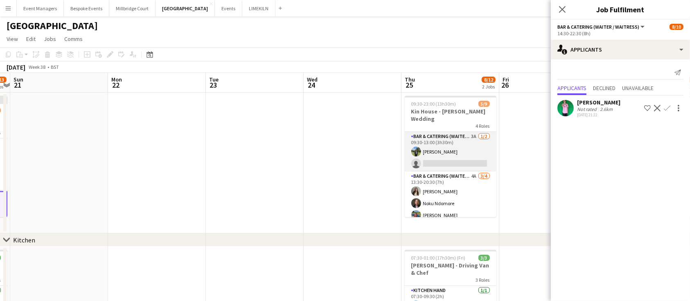
click at [452, 141] on app-card-role "Bar & Catering (Waiter / waitress) 3A [DATE] 09:30-13:00 (3h30m) [PERSON_NAME] …" at bounding box center [451, 152] width 92 height 40
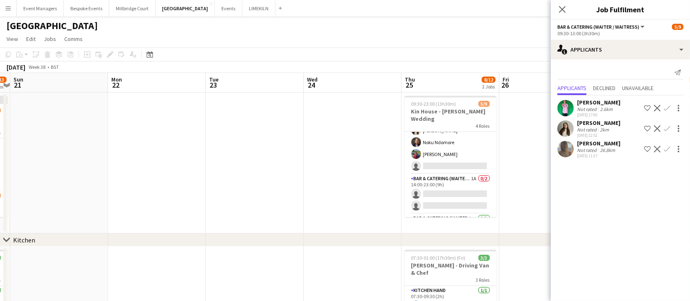
scroll to position [79, 0]
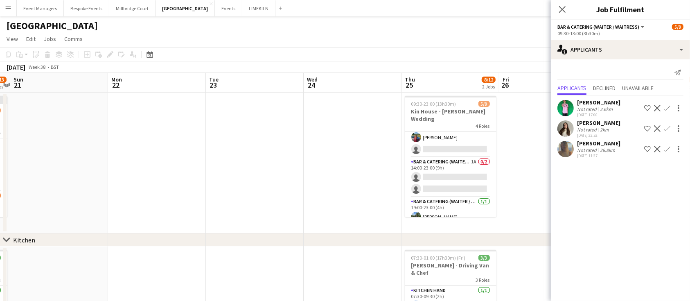
click at [445, 159] on app-card-role "Bar & Catering (Waiter / waitress) 1A 0/2 14:00-23:00 (9h) single-neutral-actio…" at bounding box center [451, 177] width 92 height 40
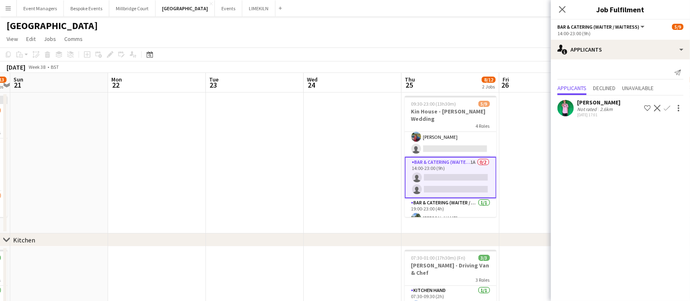
scroll to position [0, 0]
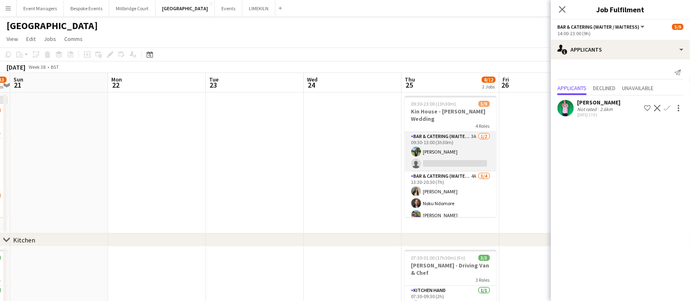
click at [441, 143] on app-card-role "Bar & Catering (Waiter / waitress) 3A [DATE] 09:30-13:00 (3h30m) [PERSON_NAME] …" at bounding box center [451, 152] width 92 height 40
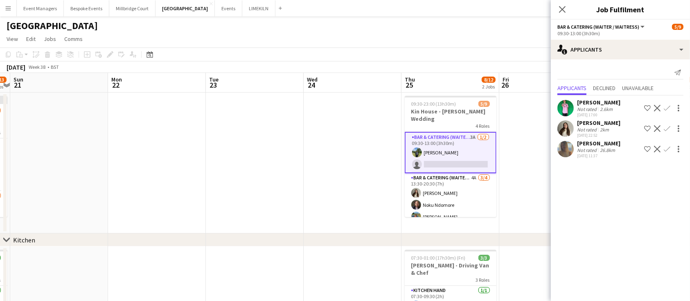
click at [664, 150] on app-icon "Confirm" at bounding box center [666, 149] width 7 height 7
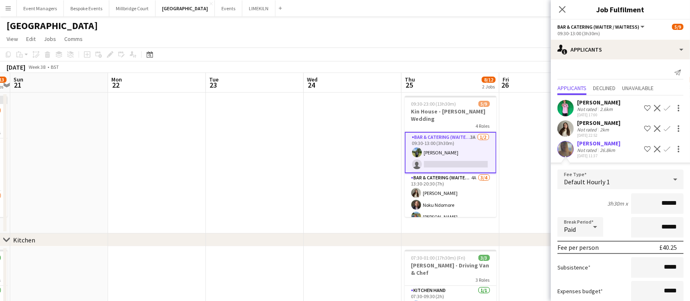
scroll to position [50, 0]
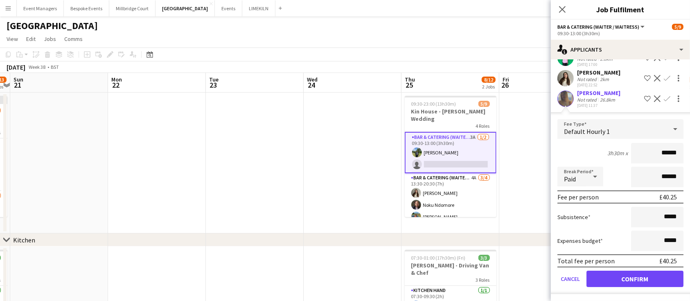
type input "******"
click at [632, 278] on button "Confirm" at bounding box center [634, 278] width 97 height 16
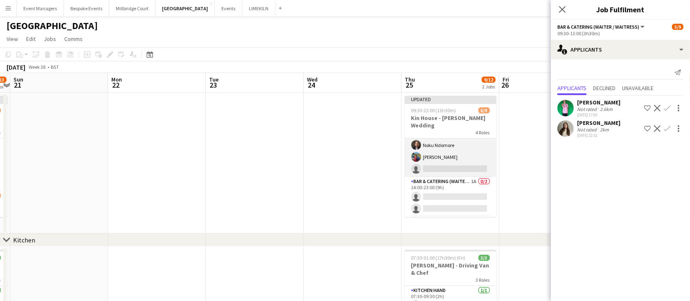
click at [438, 152] on app-card-role "Bar & Catering (Waiter / waitress) 4A [DATE] 13:30-20:30 (7h) [PERSON_NAME] Nok…" at bounding box center [451, 144] width 92 height 63
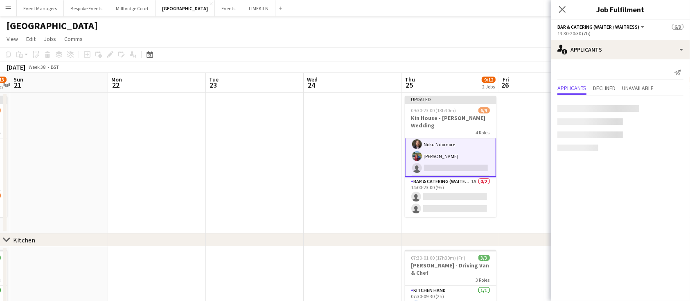
scroll to position [65, 0]
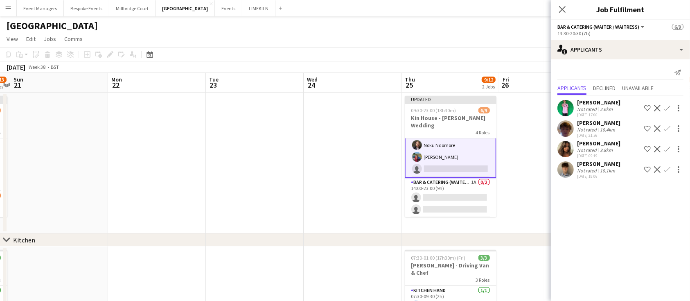
click at [667, 168] on app-icon "Confirm" at bounding box center [666, 169] width 7 height 7
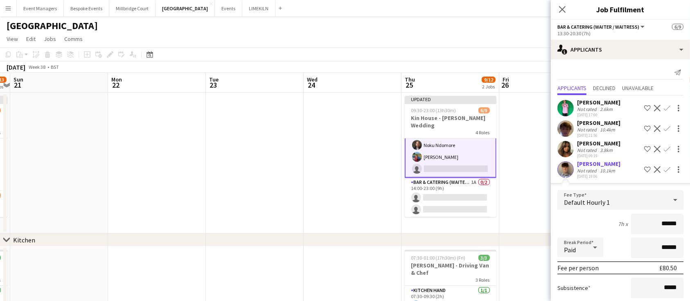
scroll to position [71, 0]
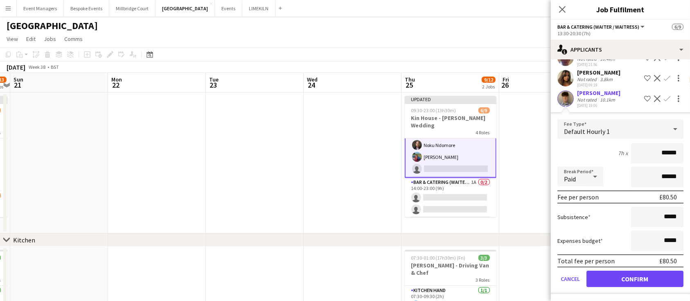
type input "******"
click at [645, 273] on button "Confirm" at bounding box center [634, 278] width 97 height 16
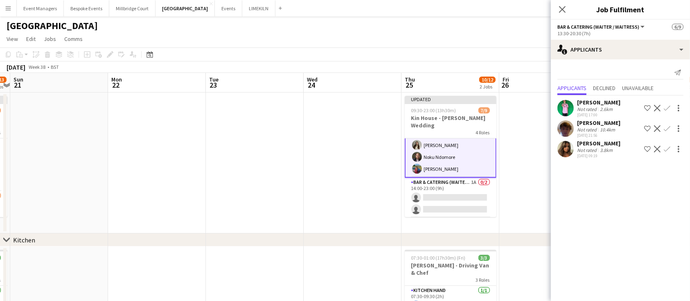
scroll to position [0, 0]
click at [435, 188] on app-card-role "Bar & Catering (Waiter / waitress) 1A 0/2 14:00-23:00 (9h) single-neutral-actio…" at bounding box center [451, 198] width 92 height 40
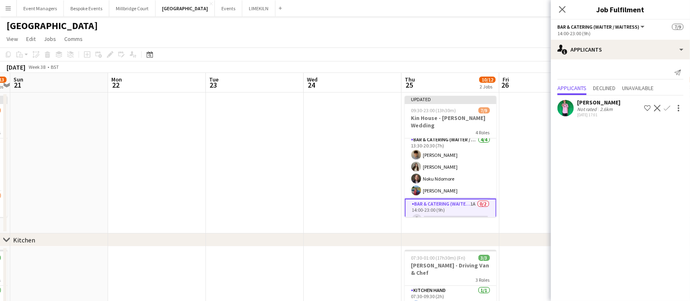
scroll to position [86, 0]
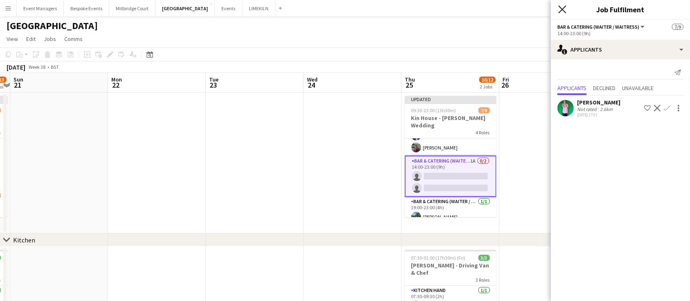
click at [560, 9] on icon "Close pop-in" at bounding box center [562, 9] width 8 height 8
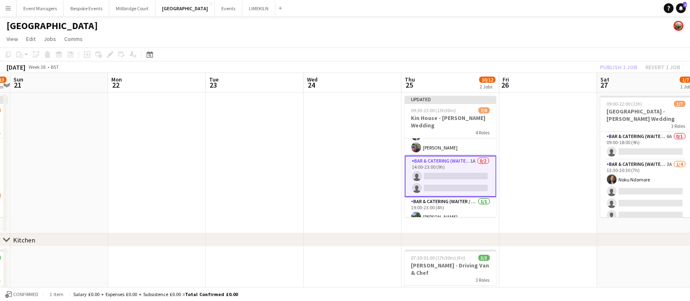
click at [457, 168] on app-card-role "Bar & Catering (Waiter / waitress) 1A 0/2 14:00-23:00 (9h) single-neutral-actio…" at bounding box center [451, 175] width 92 height 41
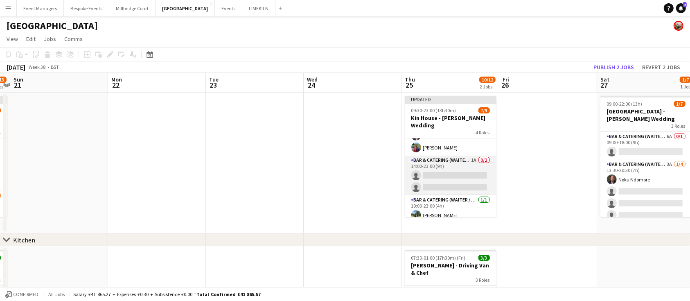
scroll to position [85, 0]
click at [468, 161] on app-card-role "Bar & Catering (Waiter / waitress) 1A 0/2 14:00-23:00 (9h) single-neutral-actio…" at bounding box center [451, 177] width 92 height 40
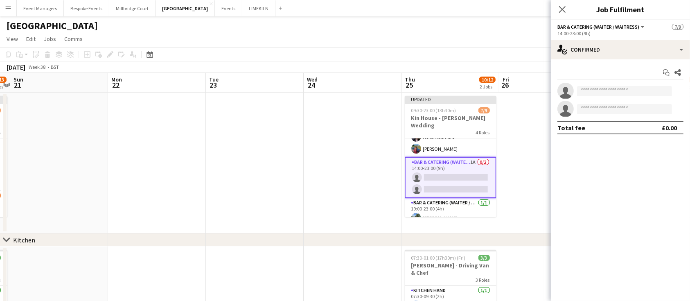
scroll to position [86, 0]
click at [628, 92] on input at bounding box center [624, 91] width 95 height 10
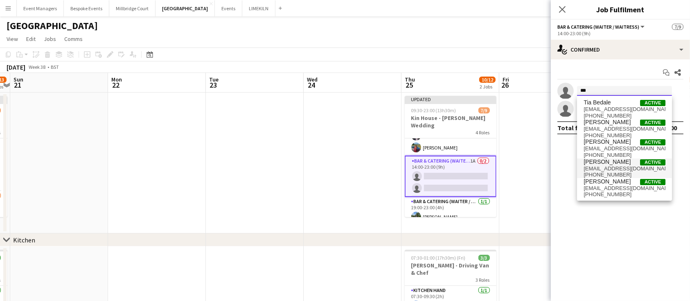
type input "***"
click at [622, 167] on span "[EMAIL_ADDRESS][DOMAIN_NAME]" at bounding box center [624, 168] width 82 height 7
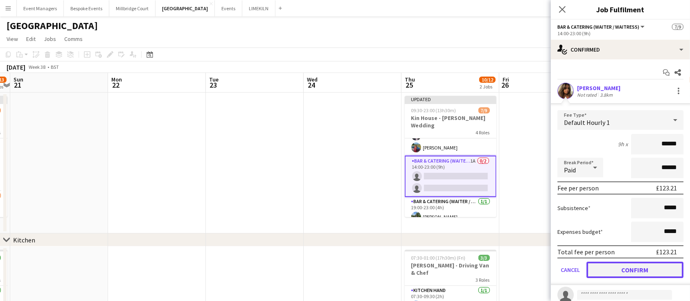
click at [646, 267] on button "Confirm" at bounding box center [634, 269] width 97 height 16
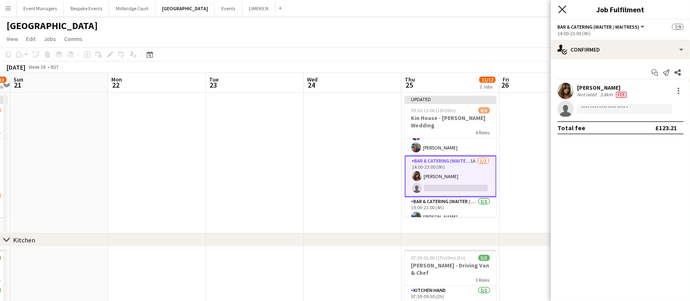
click at [562, 11] on icon "Close pop-in" at bounding box center [562, 9] width 8 height 8
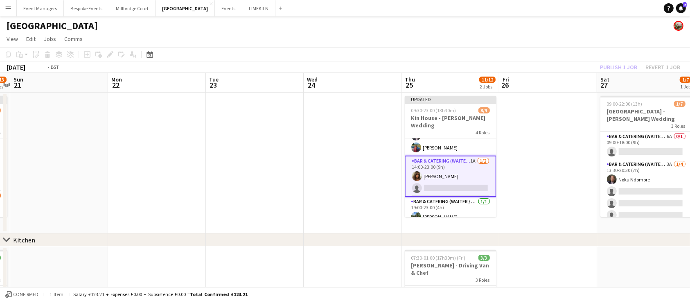
scroll to position [0, 283]
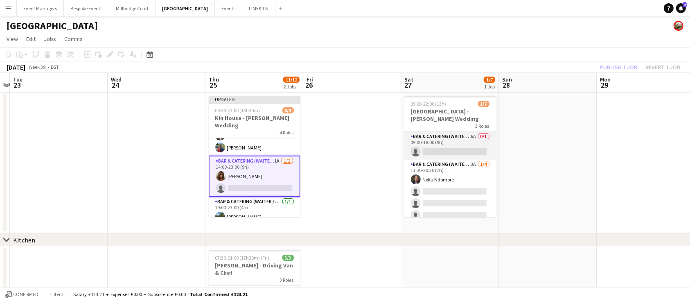
click at [463, 144] on app-card-role "Bar & Catering (Waiter / waitress) 6A 0/1 09:00-18:00 (9h) single-neutral-actio…" at bounding box center [450, 146] width 92 height 28
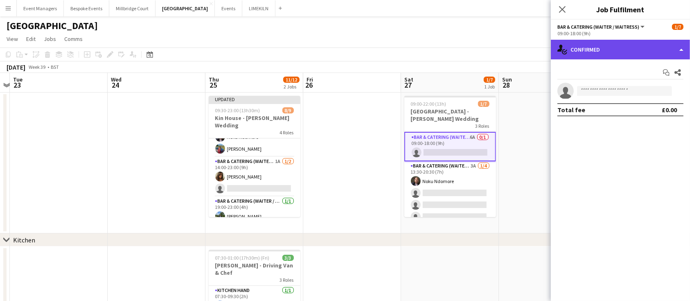
click at [616, 54] on div "single-neutral-actions-check-2 Confirmed" at bounding box center [620, 50] width 139 height 20
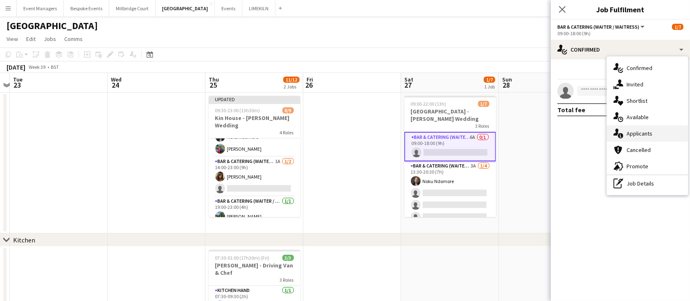
click at [649, 128] on div "single-neutral-actions-information Applicants" at bounding box center [647, 133] width 81 height 16
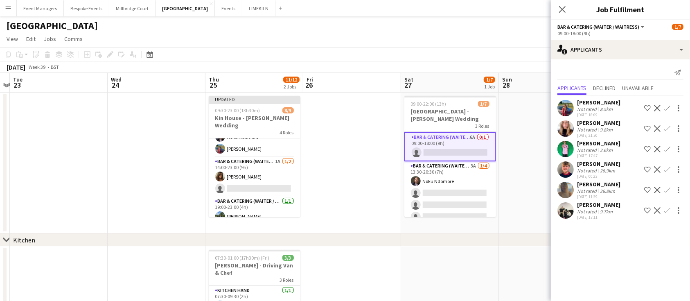
click at [667, 128] on app-icon "Confirm" at bounding box center [666, 128] width 7 height 7
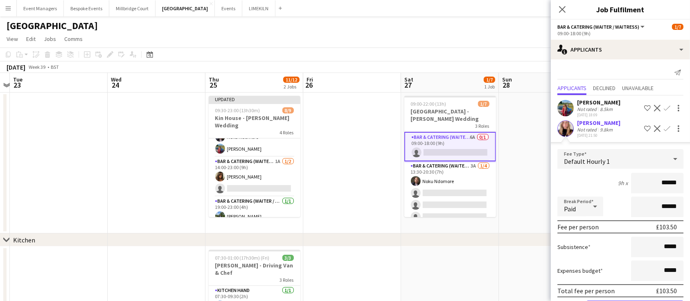
scroll to position [112, 0]
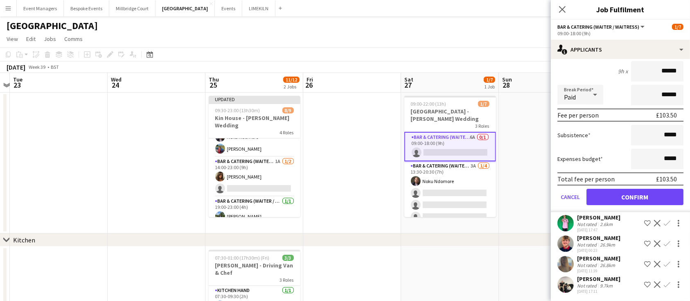
type input "******"
click at [625, 200] on button "Confirm" at bounding box center [634, 197] width 97 height 16
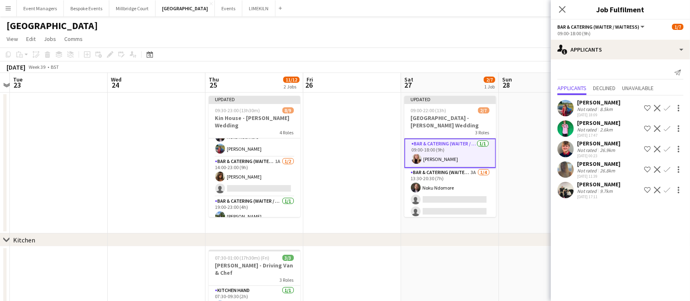
scroll to position [0, 0]
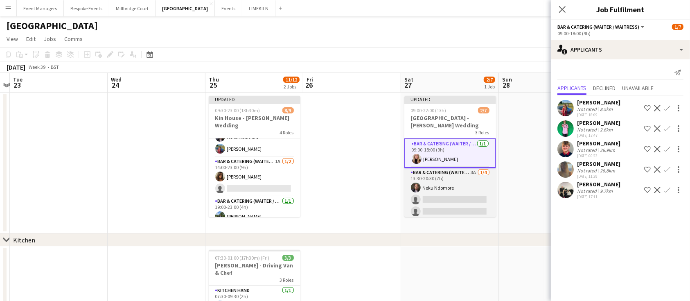
click at [438, 195] on app-card-role "Bar & Catering (Waiter / waitress) 3A [DATE] 13:30-20:30 (7h) Noku Ndomore sing…" at bounding box center [450, 199] width 92 height 63
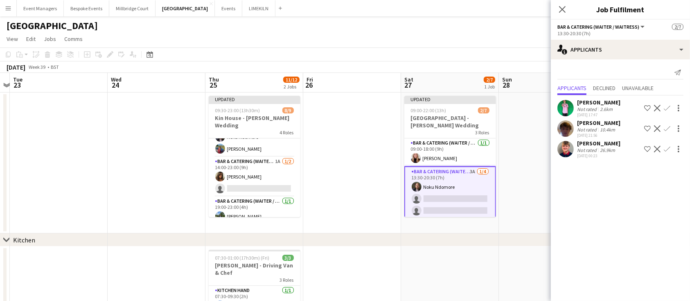
click at [668, 126] on app-icon "Confirm" at bounding box center [666, 128] width 7 height 7
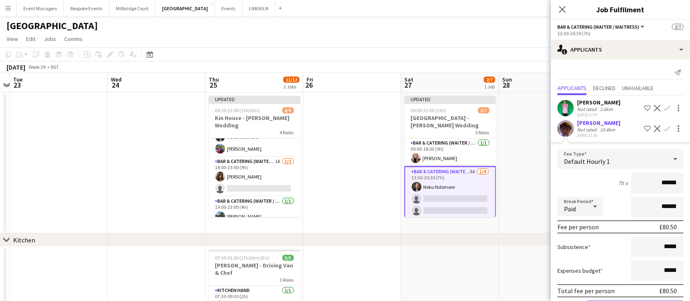
scroll to position [50, 0]
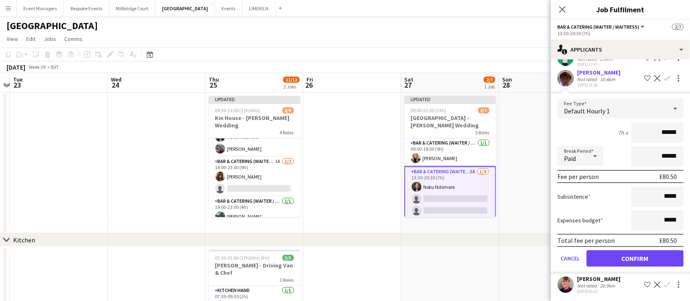
type input "******"
click at [622, 255] on button "Confirm" at bounding box center [634, 258] width 97 height 16
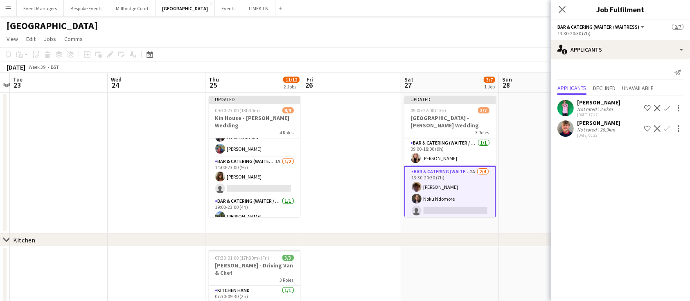
scroll to position [0, 0]
click at [668, 128] on app-icon "Confirm" at bounding box center [666, 128] width 7 height 7
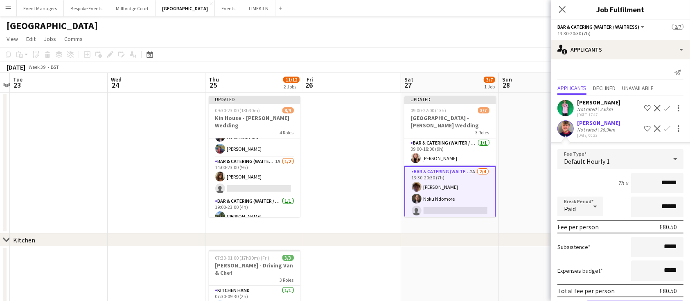
scroll to position [30, 0]
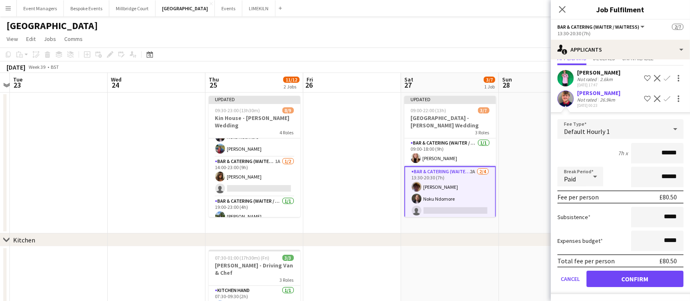
type input "******"
click at [642, 281] on button "Confirm" at bounding box center [634, 278] width 97 height 16
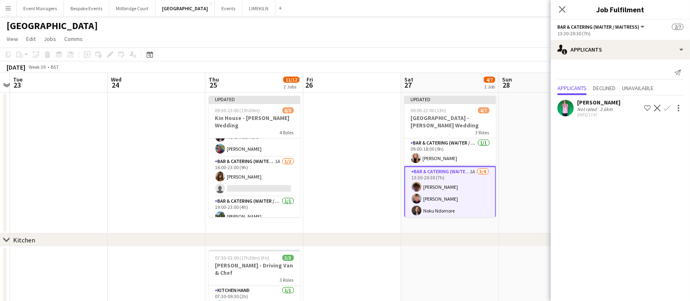
scroll to position [0, 0]
click at [562, 7] on icon "Close pop-in" at bounding box center [562, 9] width 8 height 8
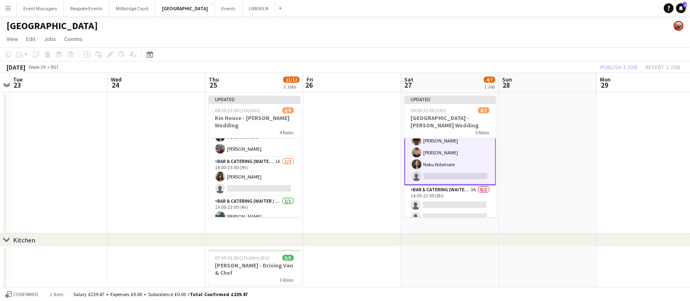
click at [436, 188] on app-card-role "Bar & Catering (Waiter / waitress) 3A 0/2 14:00-22:00 (8h) single-neutral-actio…" at bounding box center [450, 205] width 92 height 40
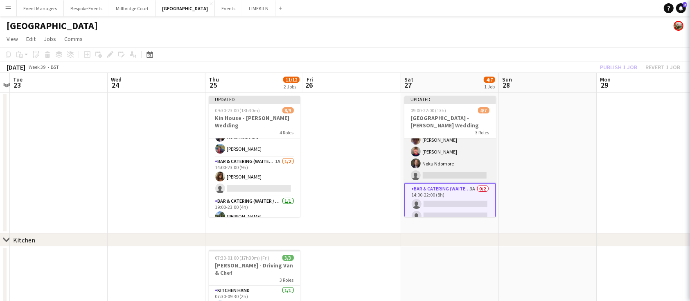
scroll to position [46, 0]
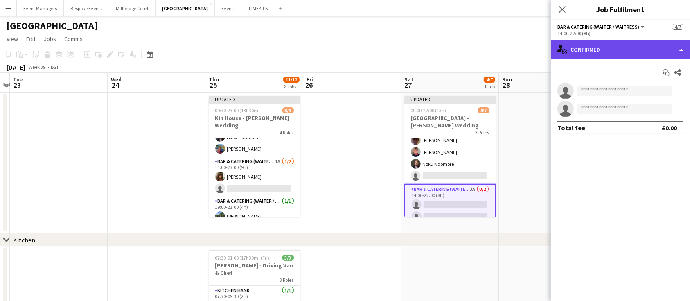
click at [647, 55] on div "single-neutral-actions-check-2 Confirmed" at bounding box center [620, 50] width 139 height 20
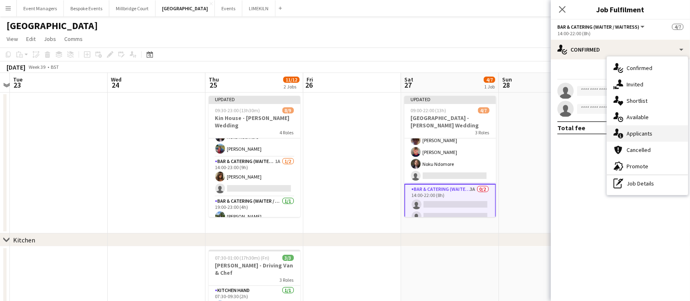
click at [670, 133] on div "single-neutral-actions-information Applicants" at bounding box center [647, 133] width 81 height 16
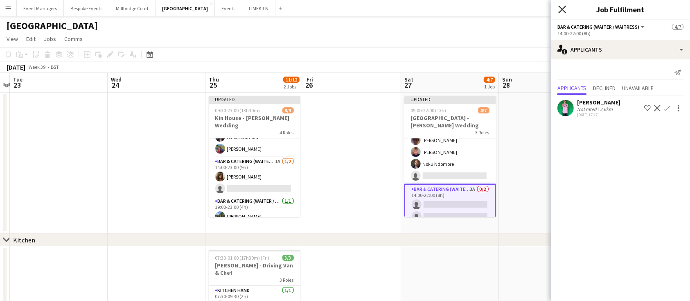
click at [562, 8] on icon at bounding box center [562, 9] width 8 height 8
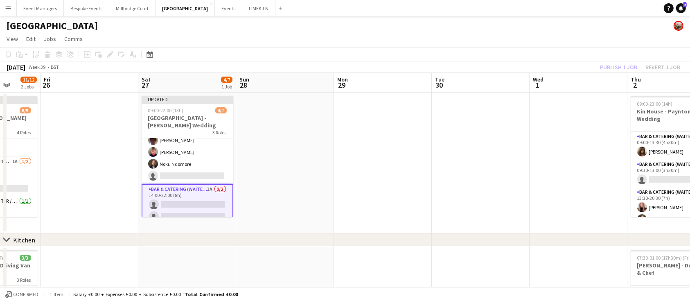
scroll to position [0, 256]
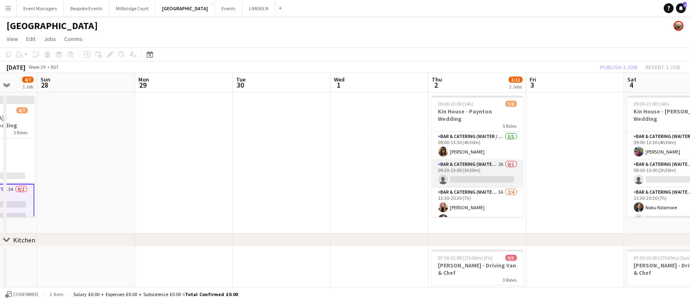
click at [487, 165] on app-card-role "Bar & Catering (Waiter / waitress) 2A 0/1 09:30-13:00 (3h30m) single-neutral-ac…" at bounding box center [478, 174] width 92 height 28
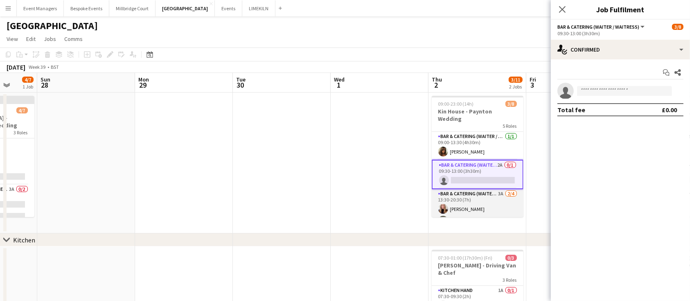
scroll to position [83, 0]
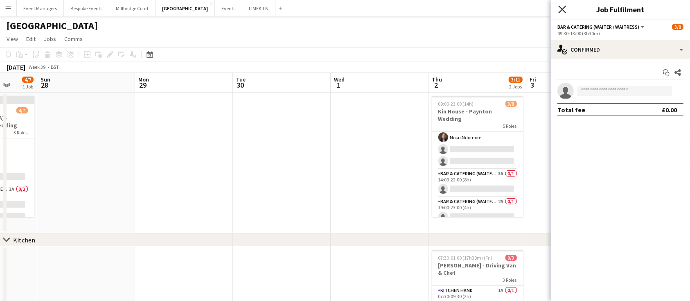
click at [565, 8] on icon "Close pop-in" at bounding box center [562, 9] width 8 height 8
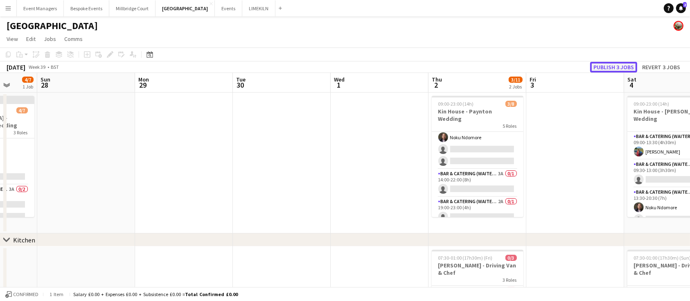
click at [614, 63] on button "Publish 3 jobs" at bounding box center [613, 67] width 47 height 11
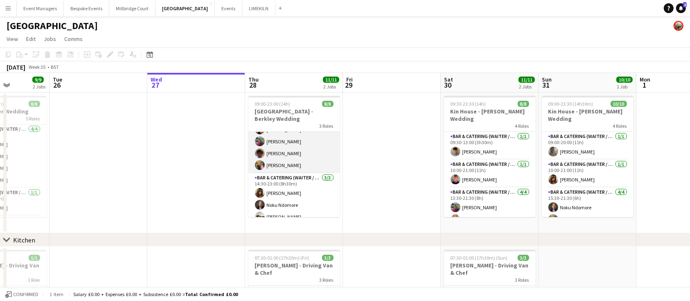
scroll to position [0, 0]
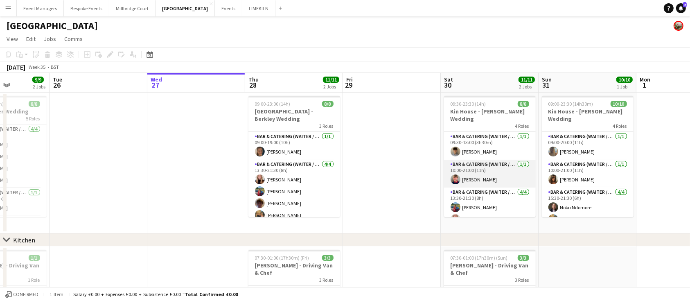
click at [502, 165] on app-card-role "Bar & Catering (Waiter / waitress) [DATE] 10:00-21:00 (11h) [PERSON_NAME]" at bounding box center [490, 174] width 92 height 28
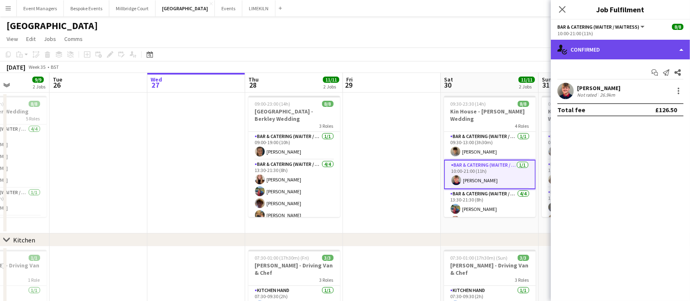
click at [626, 51] on div "single-neutral-actions-check-2 Confirmed" at bounding box center [620, 50] width 139 height 20
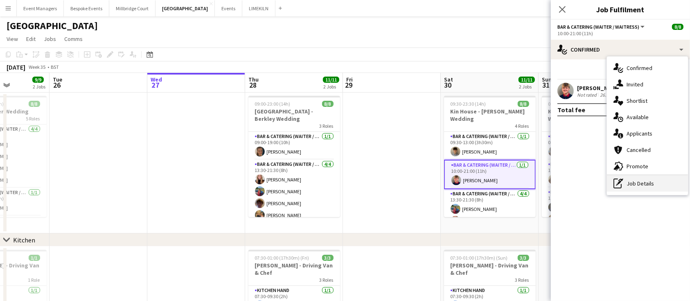
click at [654, 179] on div "pen-write Job Details" at bounding box center [647, 183] width 81 height 16
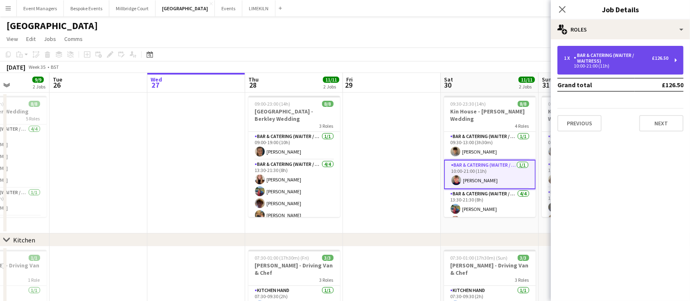
click at [624, 56] on div "Bar & Catering (Waiter / waitress)" at bounding box center [612, 57] width 78 height 11
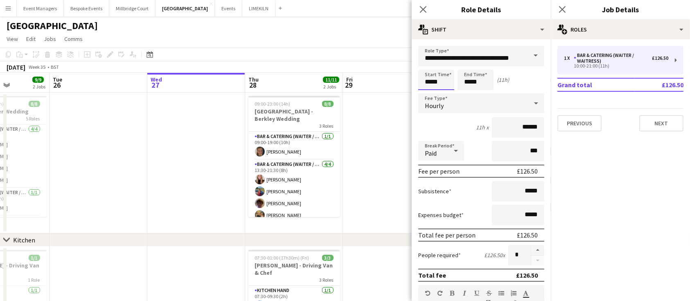
drag, startPoint x: 445, startPoint y: 83, endPoint x: 346, endPoint y: 101, distance: 100.7
click at [346, 101] on body "Menu Boards Boards Boards All jobs Status Workforce Workforce My Workforce Recr…" at bounding box center [345, 219] width 690 height 438
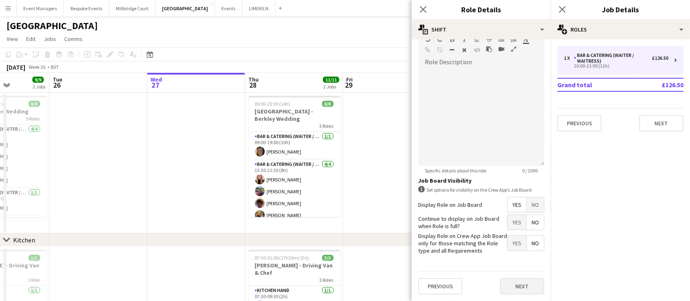
type input "*****"
click at [516, 287] on button "Next" at bounding box center [522, 286] width 44 height 16
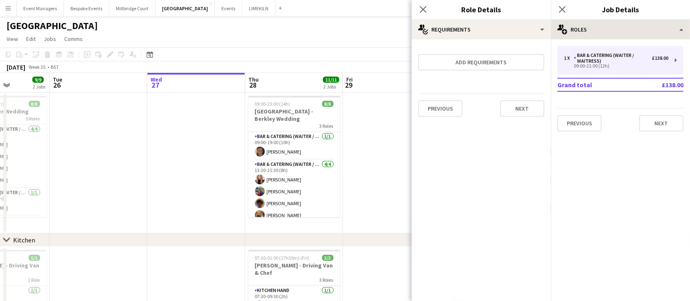
scroll to position [0, 0]
click at [564, 11] on icon "Close pop-in" at bounding box center [562, 9] width 8 height 8
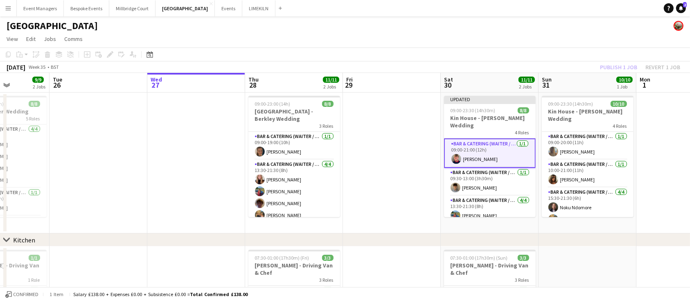
click at [615, 67] on div "Publish 1 job Revert 1 job" at bounding box center [640, 67] width 100 height 11
click at [615, 67] on button "Publish 1 job" at bounding box center [618, 67] width 44 height 11
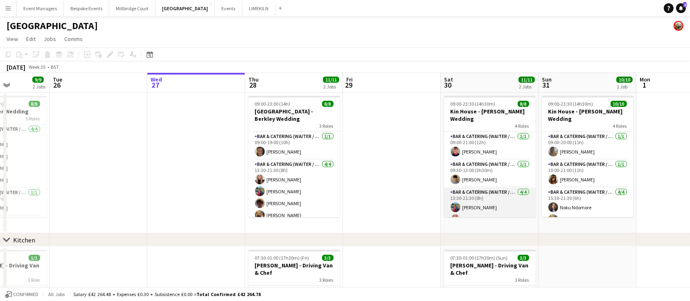
scroll to position [66, 0]
click at [489, 204] on app-card-role "Bar & Catering (Waiter / waitress) [DATE] 14:30-23:30 (9h) [PERSON_NAME] Noku N…" at bounding box center [490, 205] width 92 height 40
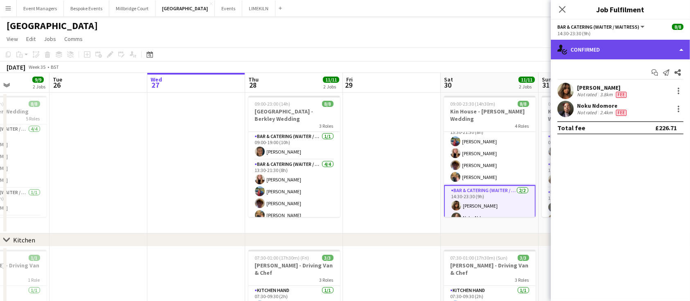
click at [620, 48] on div "single-neutral-actions-check-2 Confirmed" at bounding box center [620, 50] width 139 height 20
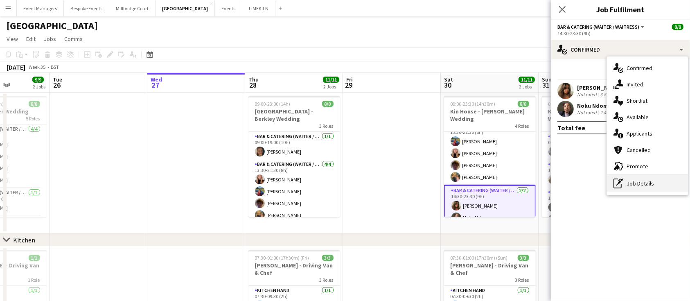
click at [656, 190] on div "pen-write Job Details" at bounding box center [647, 183] width 81 height 16
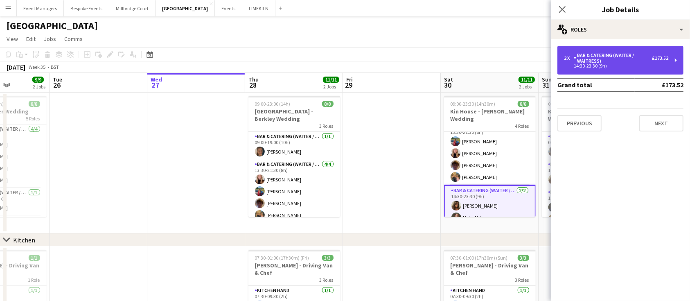
click at [630, 63] on div "Bar & Catering (Waiter / waitress)" at bounding box center [612, 57] width 78 height 11
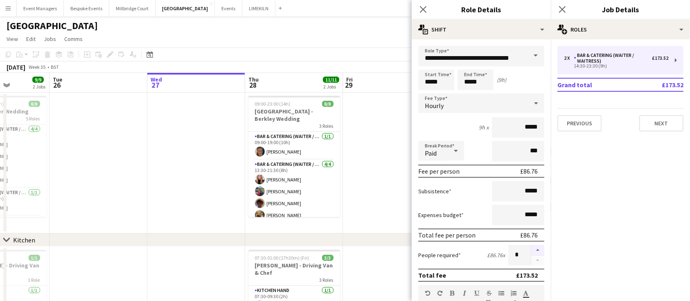
click at [531, 250] on button "button" at bounding box center [537, 250] width 13 height 11
type input "*"
click at [562, 12] on icon "Close pop-in" at bounding box center [562, 9] width 8 height 8
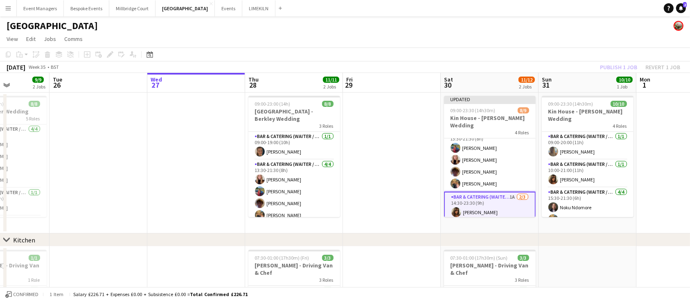
click at [609, 67] on div "Publish 1 job Revert 1 job" at bounding box center [640, 67] width 100 height 11
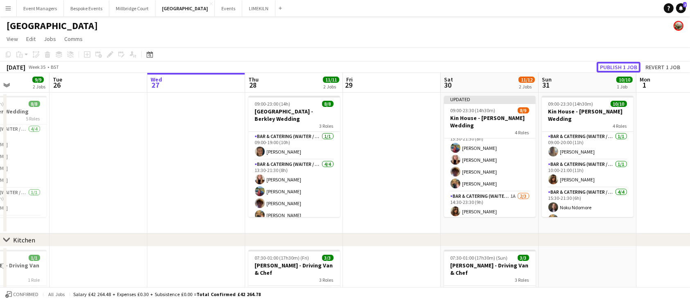
click at [609, 67] on button "Publish 1 job" at bounding box center [618, 67] width 44 height 11
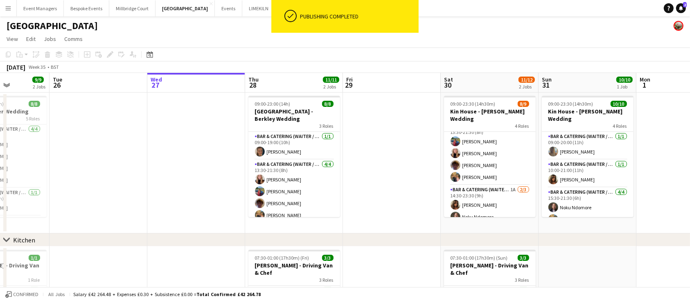
scroll to position [78, 0]
click at [486, 184] on app-card-role "Bar & Catering (Waiter / waitress) 1A [DATE] 14:30-23:30 (9h) [PERSON_NAME] Nok…" at bounding box center [490, 199] width 92 height 52
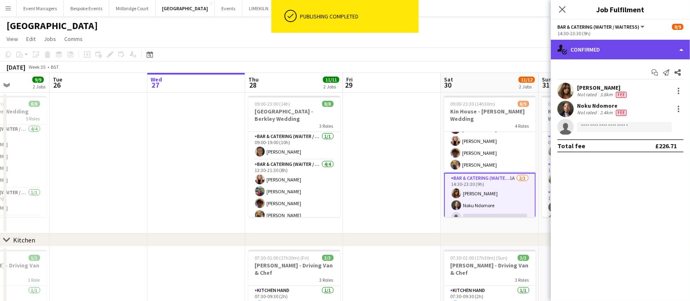
click at [647, 46] on div "single-neutral-actions-check-2 Confirmed" at bounding box center [620, 50] width 139 height 20
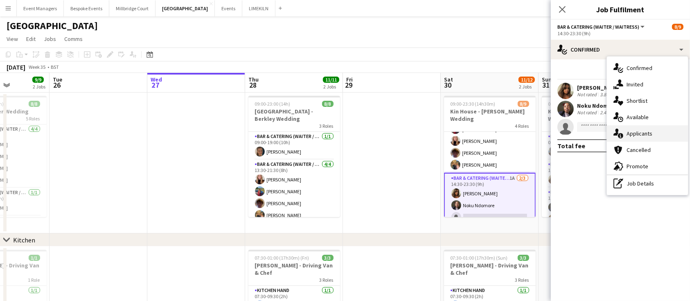
click at [654, 129] on div "single-neutral-actions-information Applicants" at bounding box center [647, 133] width 81 height 16
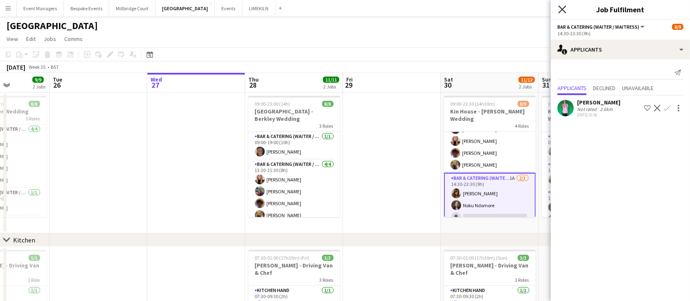
click at [560, 10] on icon "Close pop-in" at bounding box center [562, 9] width 8 height 8
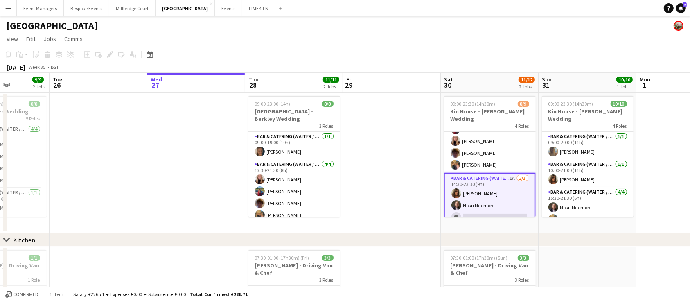
click at [497, 183] on app-card-role "Bar & Catering (Waiter / waitress) 1A [DATE] 14:30-23:30 (9h) [PERSON_NAME] Nok…" at bounding box center [490, 199] width 92 height 53
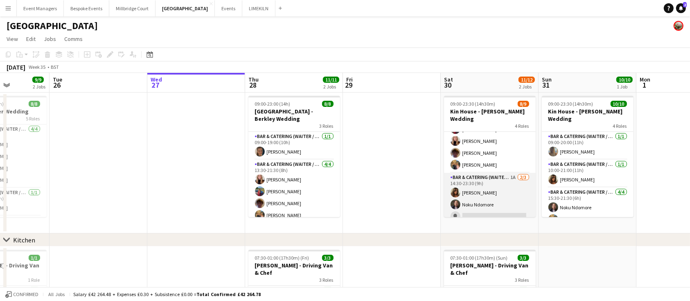
click at [497, 183] on app-card-role "Bar & Catering (Waiter / waitress) 1A [DATE] 14:30-23:30 (9h) [PERSON_NAME] Nok…" at bounding box center [490, 199] width 92 height 52
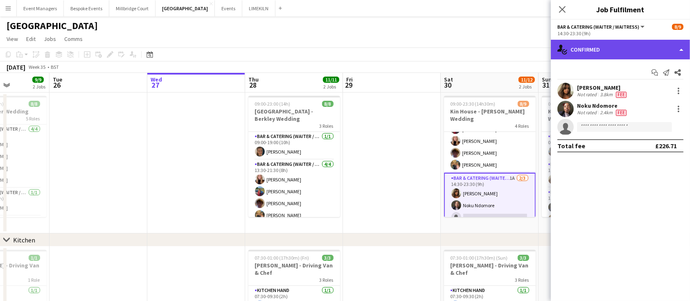
click at [622, 47] on div "single-neutral-actions-check-2 Confirmed" at bounding box center [620, 50] width 139 height 20
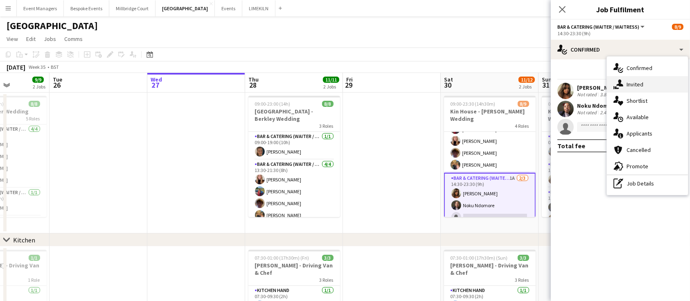
click at [641, 86] on div "single-neutral-actions-share-1 Invited" at bounding box center [647, 84] width 81 height 16
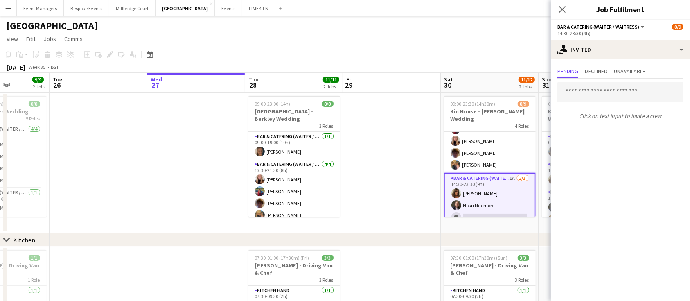
click at [596, 91] on input "text" at bounding box center [620, 92] width 126 height 20
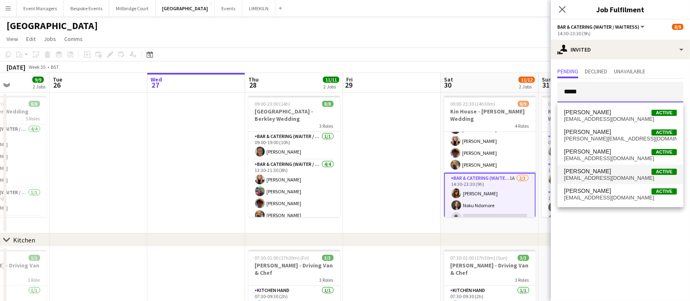
type input "*****"
click at [605, 173] on span "[PERSON_NAME] Active" at bounding box center [620, 171] width 113 height 7
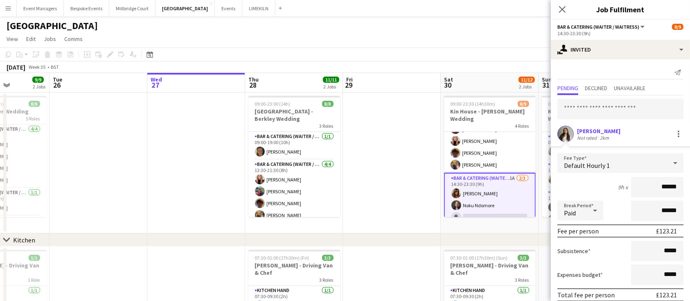
scroll to position [34, 0]
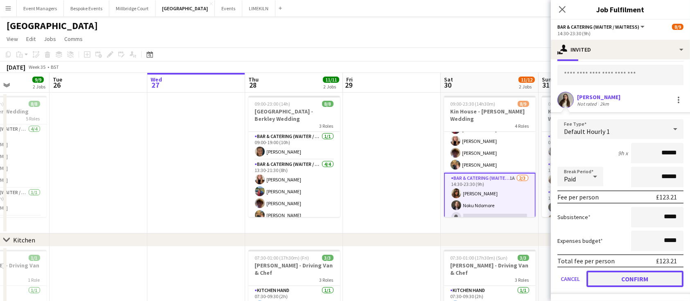
click at [633, 273] on button "Confirm" at bounding box center [634, 278] width 97 height 16
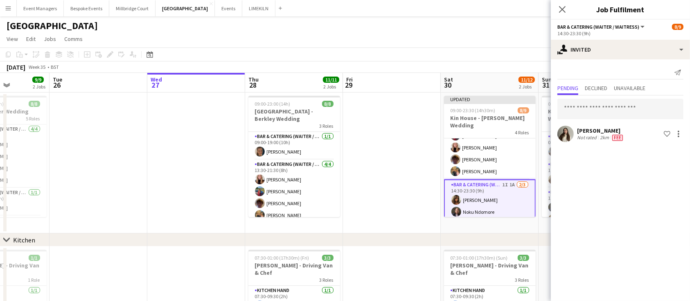
scroll to position [0, 0]
click at [562, 11] on icon "Close pop-in" at bounding box center [562, 9] width 8 height 8
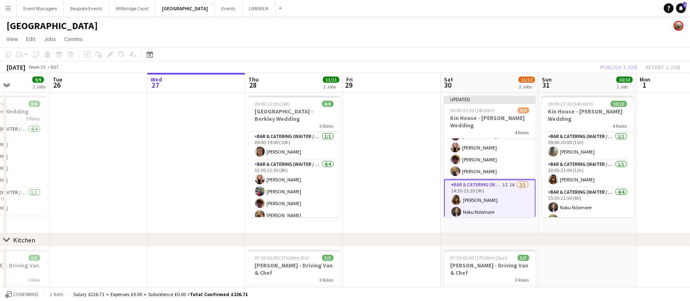
click at [615, 62] on div "Publish 1 job Revert 1 job" at bounding box center [640, 67] width 100 height 11
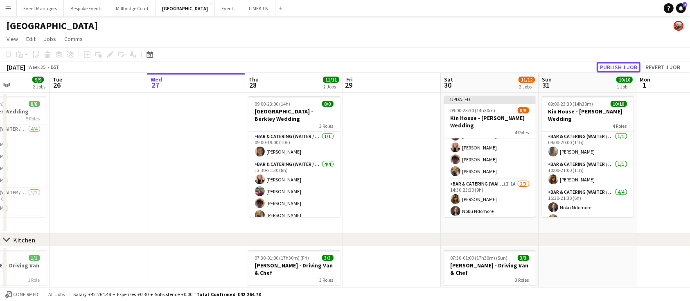
click at [615, 62] on button "Publish 1 job" at bounding box center [618, 67] width 44 height 11
